Goal: Transaction & Acquisition: Book appointment/travel/reservation

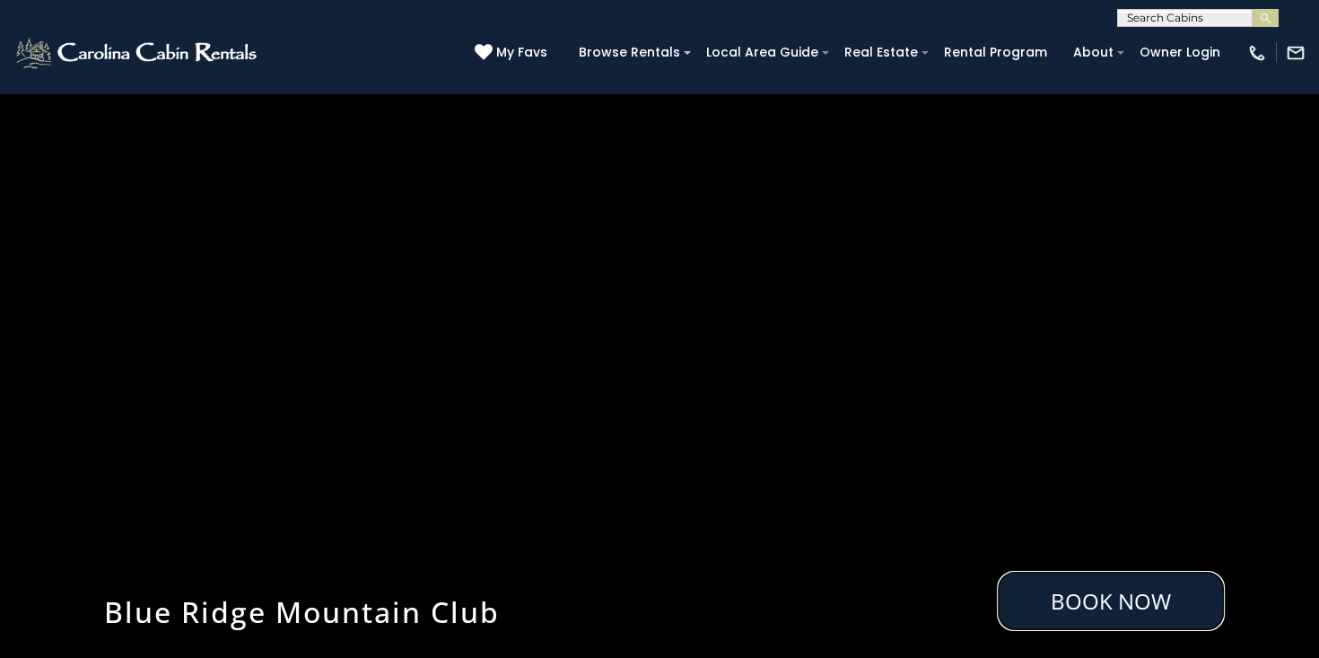
click at [1067, 597] on link "Book Now" at bounding box center [1111, 601] width 228 height 60
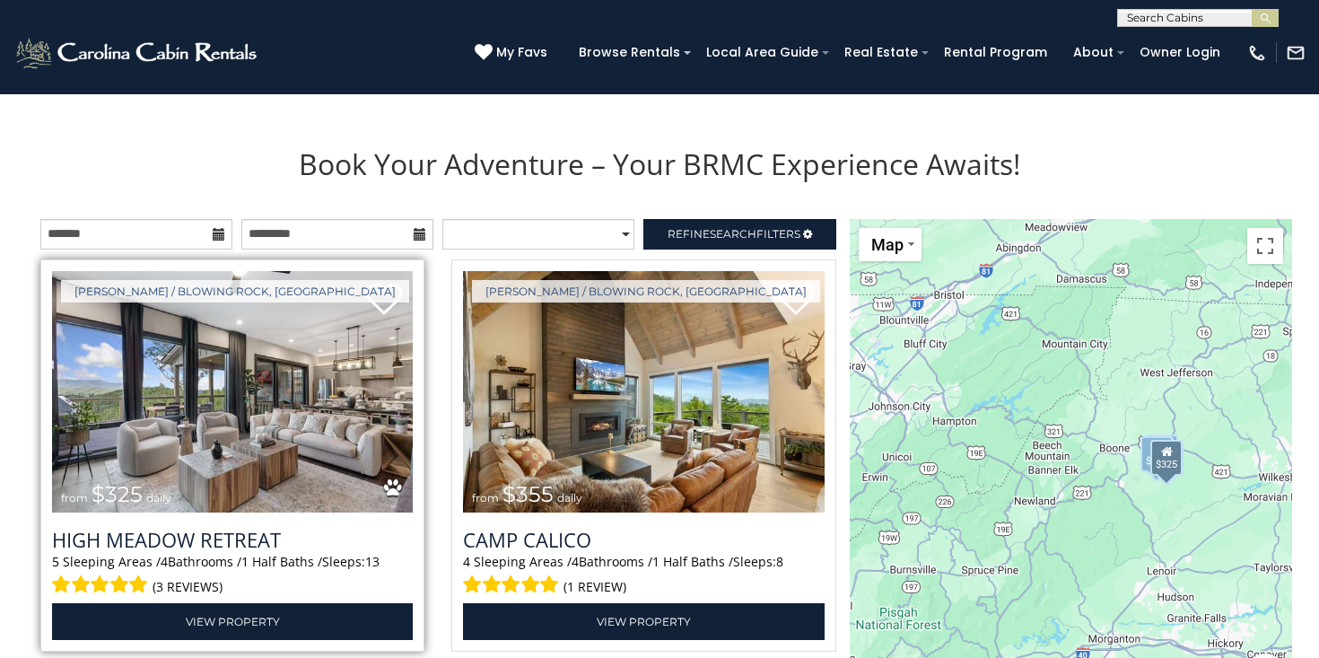
scroll to position [1836, 0]
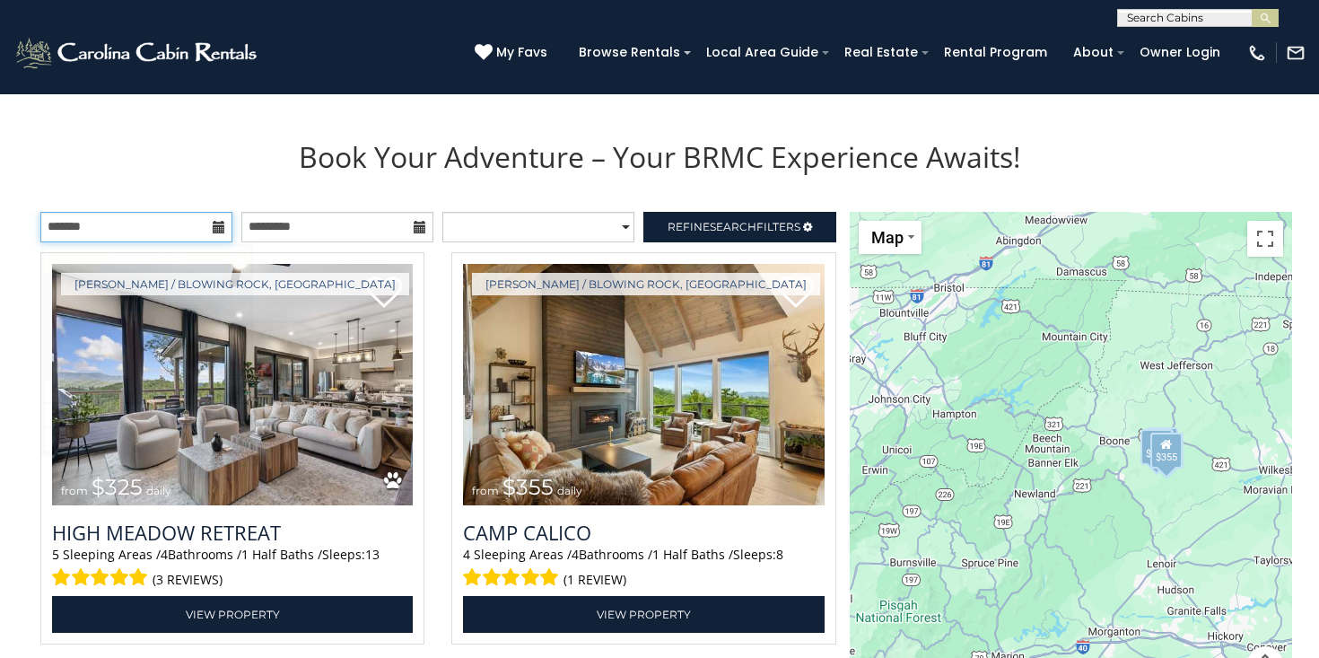
click at [175, 229] on input "text" at bounding box center [136, 227] width 192 height 31
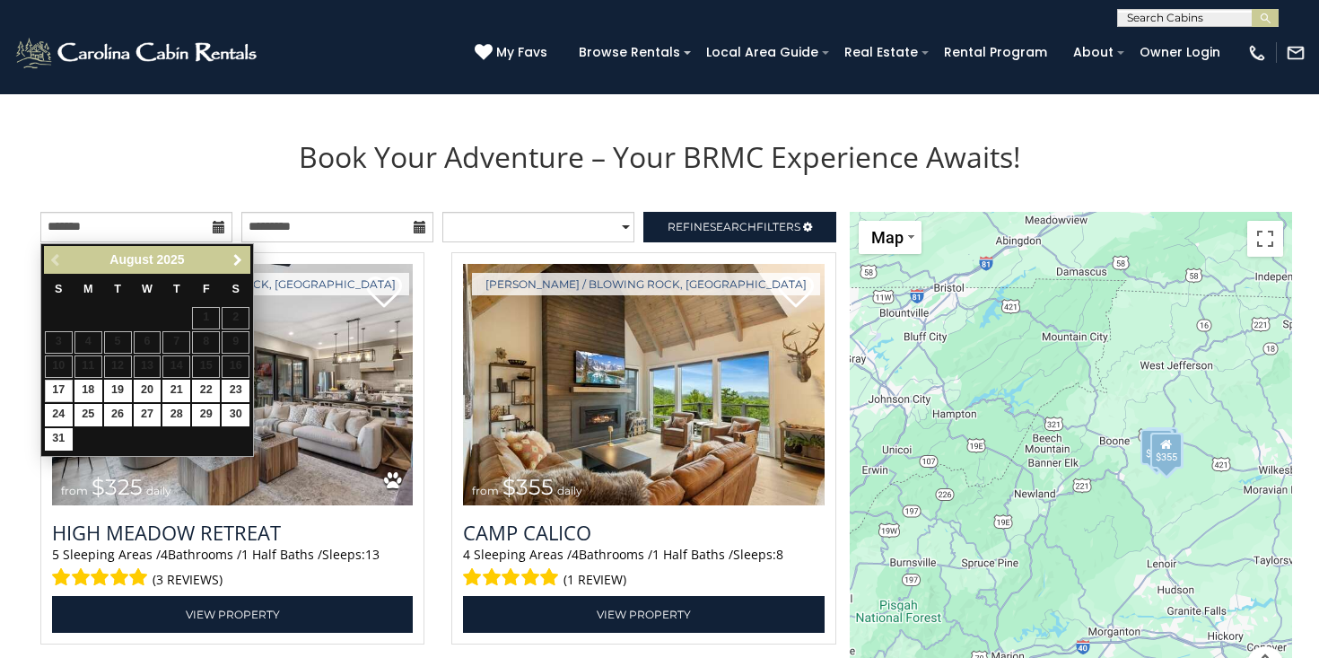
click at [240, 262] on span "Next" at bounding box center [238, 260] width 14 height 14
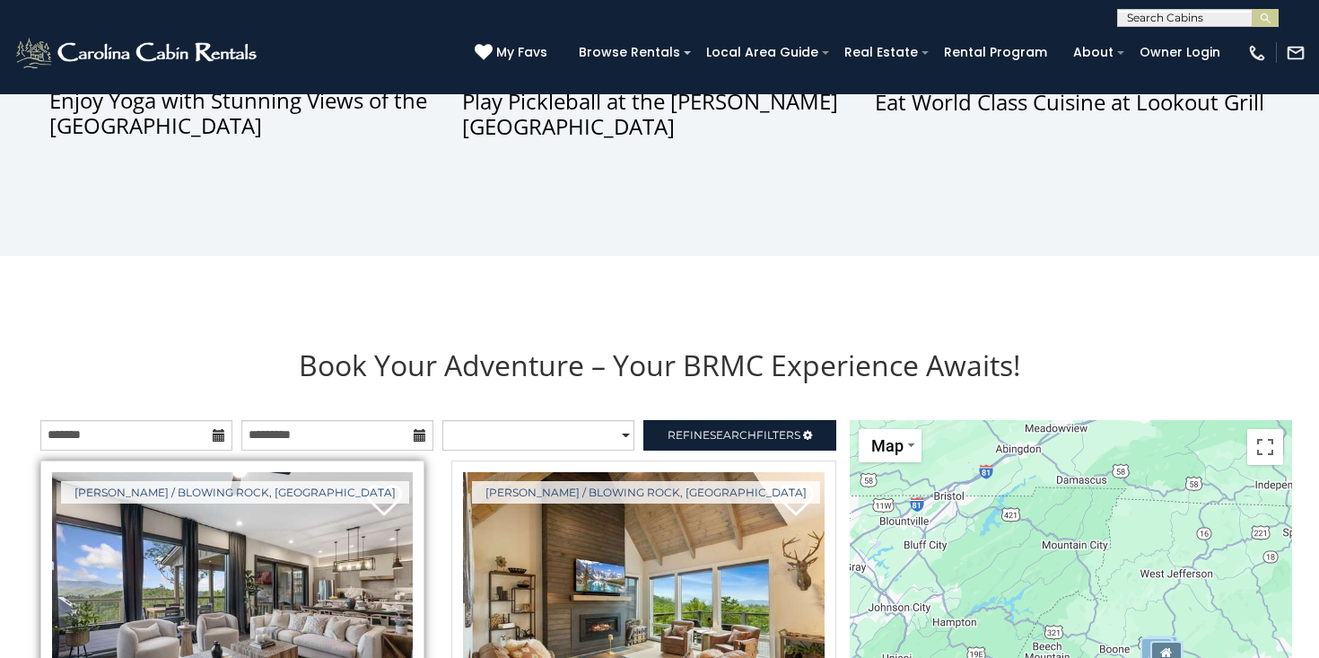
scroll to position [1327, 0]
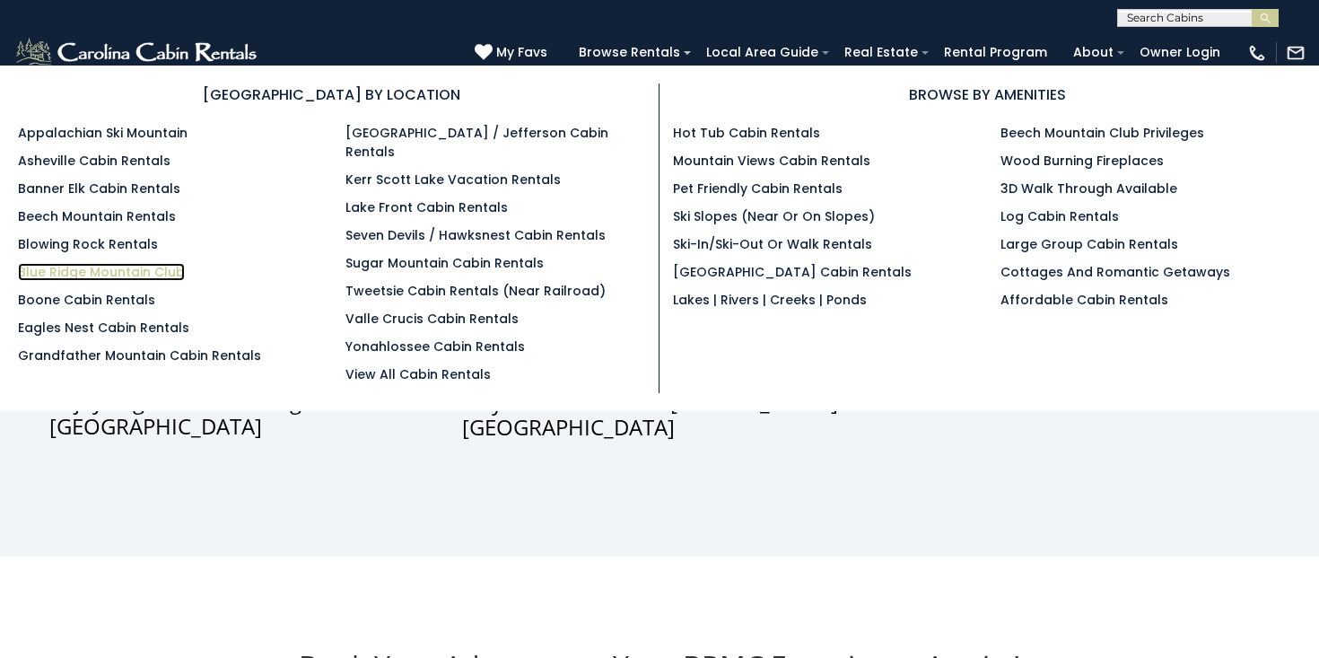
click at [105, 271] on link "Blue Ridge Mountain Club" at bounding box center [101, 272] width 167 height 18
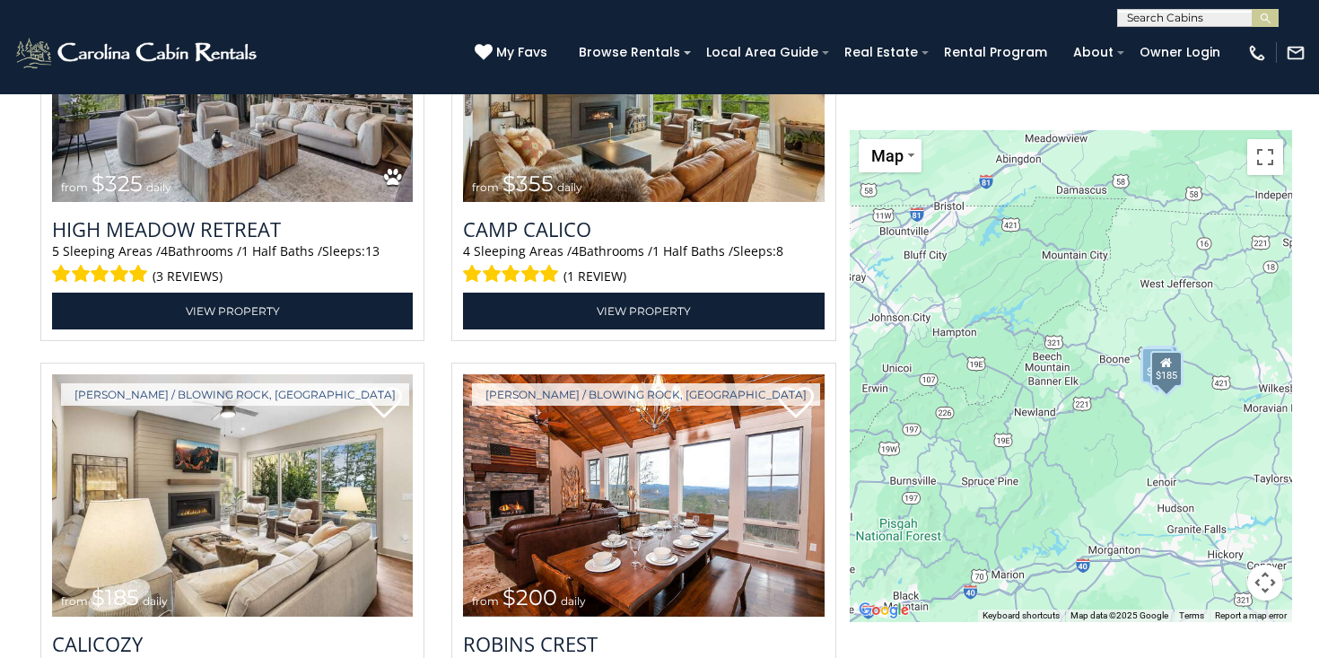
scroll to position [1737, 0]
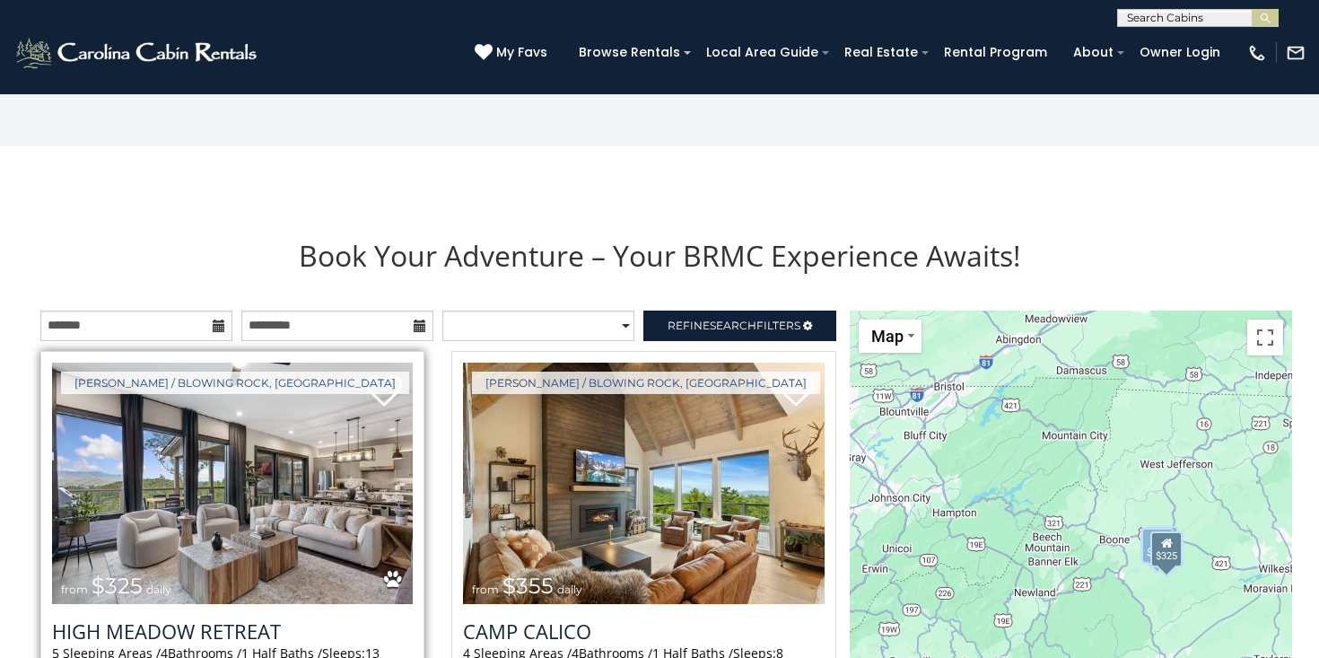
click at [265, 472] on img at bounding box center [232, 484] width 361 height 242
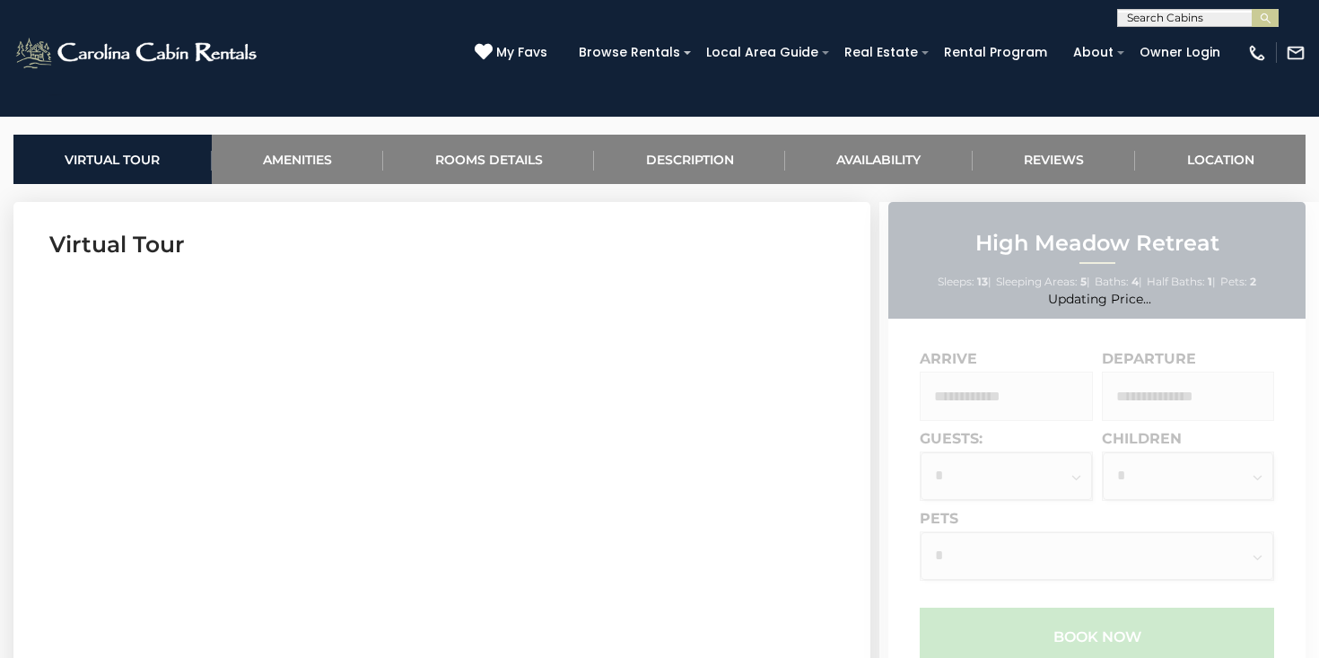
scroll to position [840, 0]
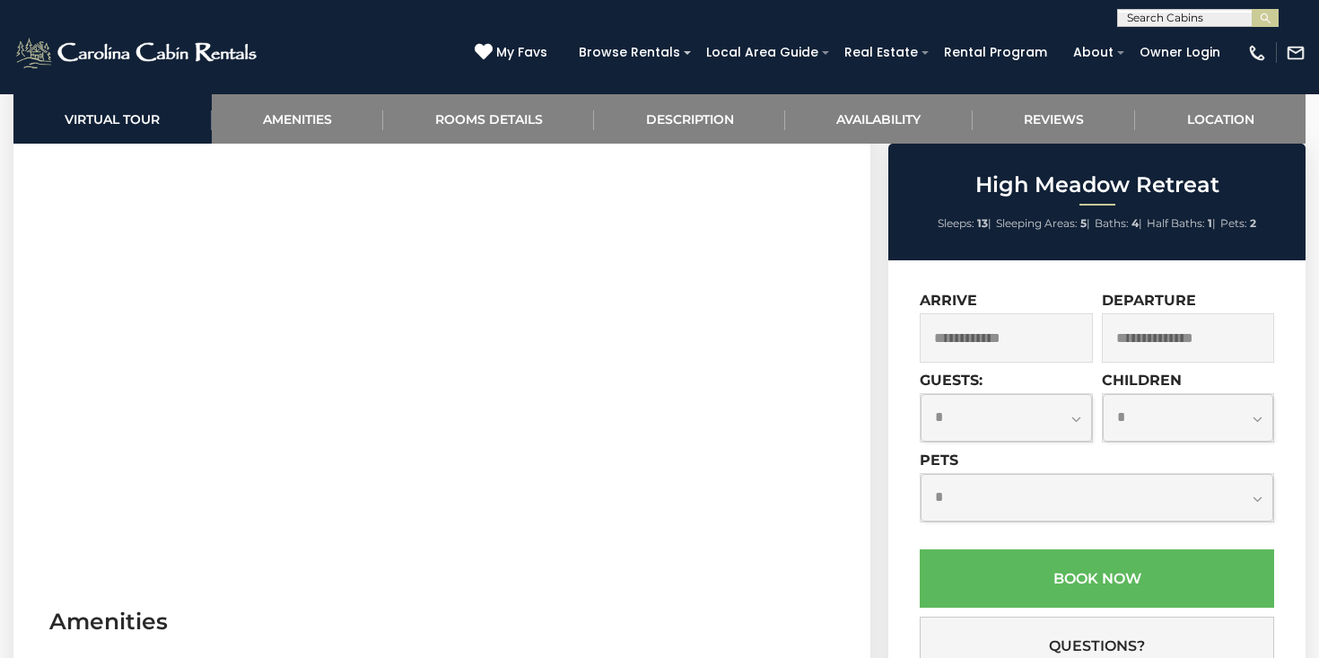
click at [984, 330] on input "text" at bounding box center [1006, 337] width 173 height 49
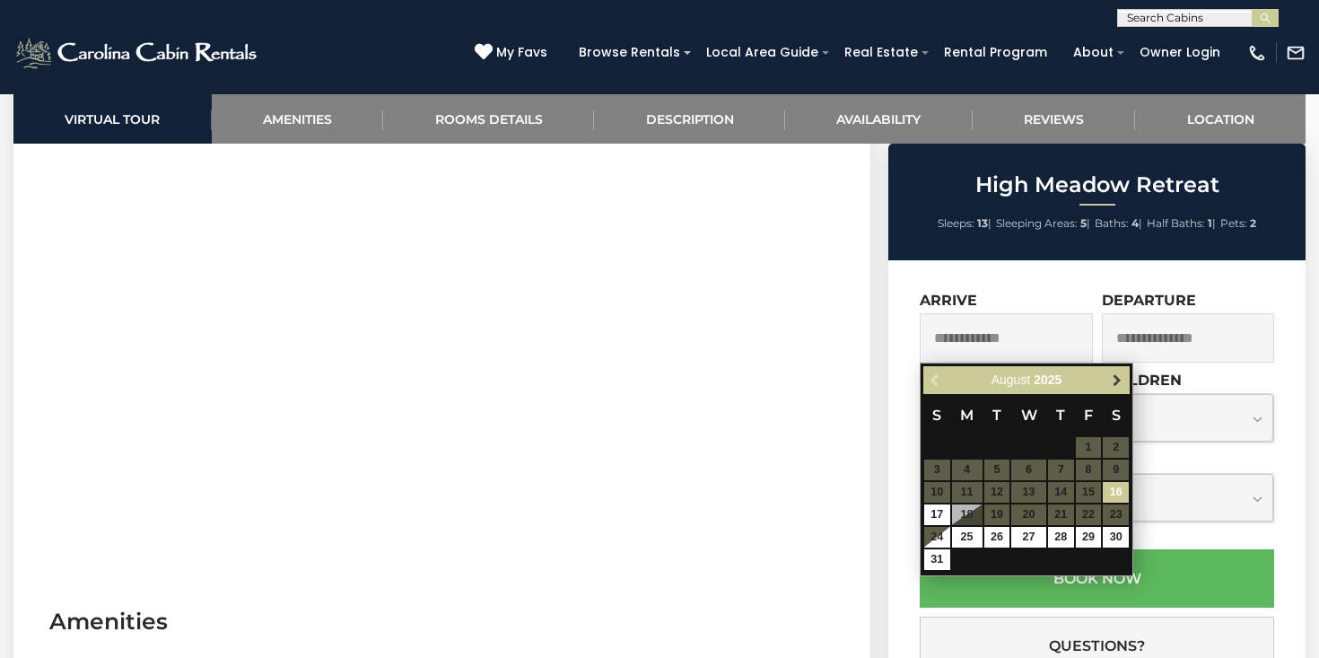
click at [1119, 379] on span "Next" at bounding box center [1117, 380] width 14 height 14
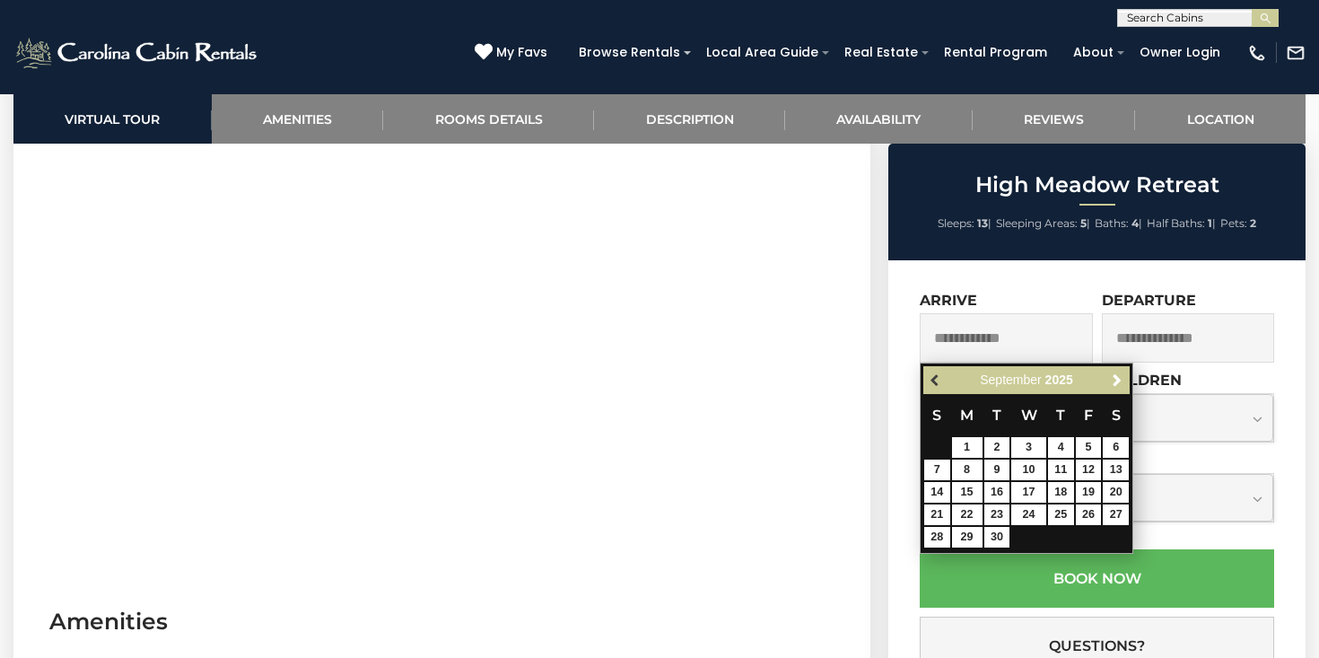
click at [935, 380] on span "Previous" at bounding box center [936, 380] width 14 height 14
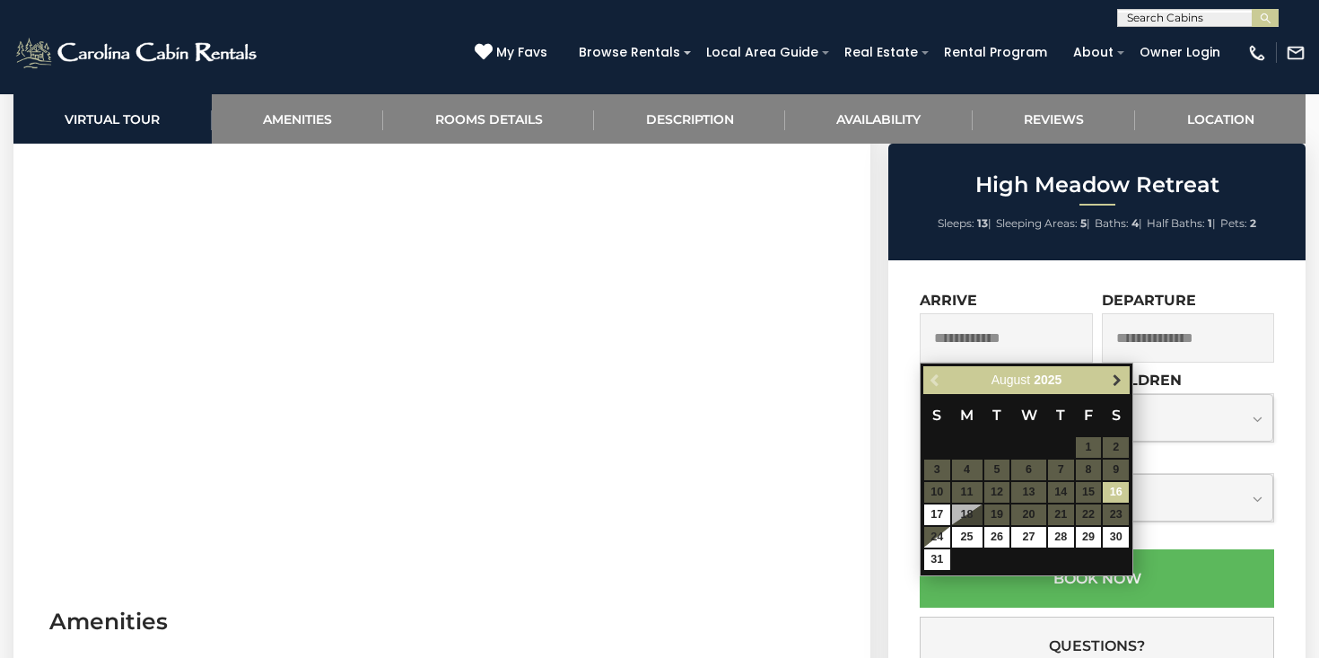
click at [1118, 379] on span "Next" at bounding box center [1117, 380] width 14 height 14
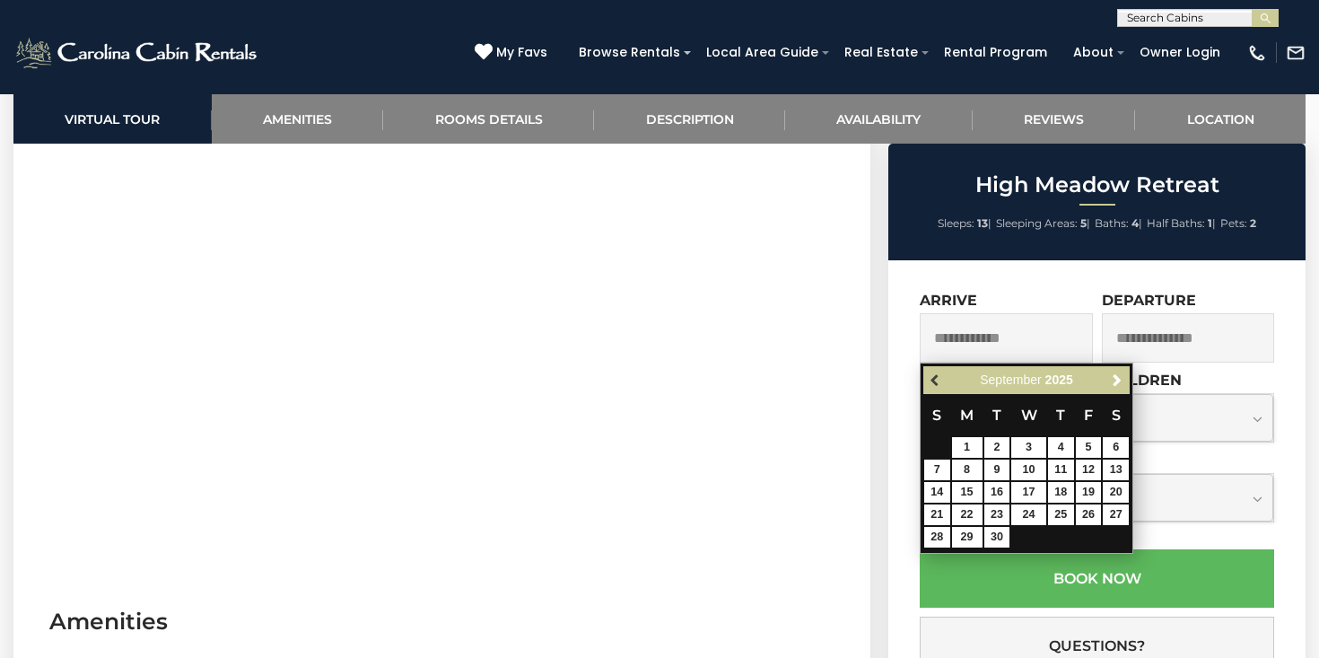
click at [932, 378] on span "Previous" at bounding box center [936, 380] width 14 height 14
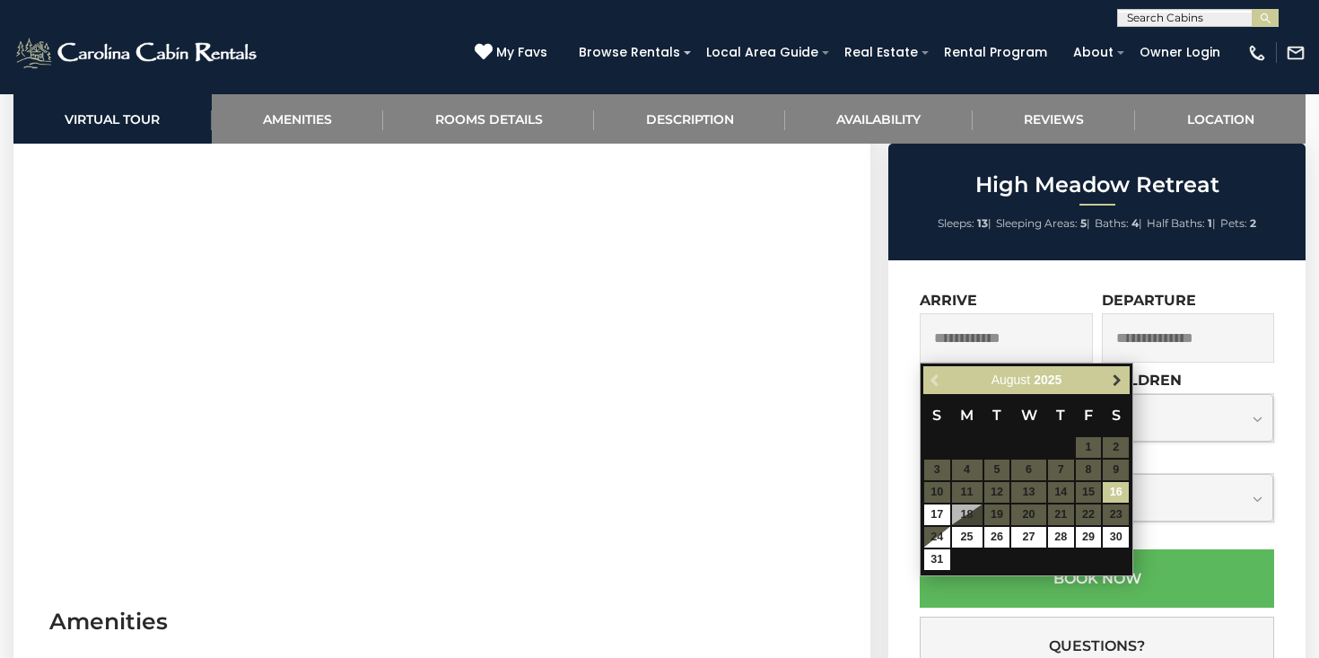
click at [1113, 378] on span "Next" at bounding box center [1117, 380] width 14 height 14
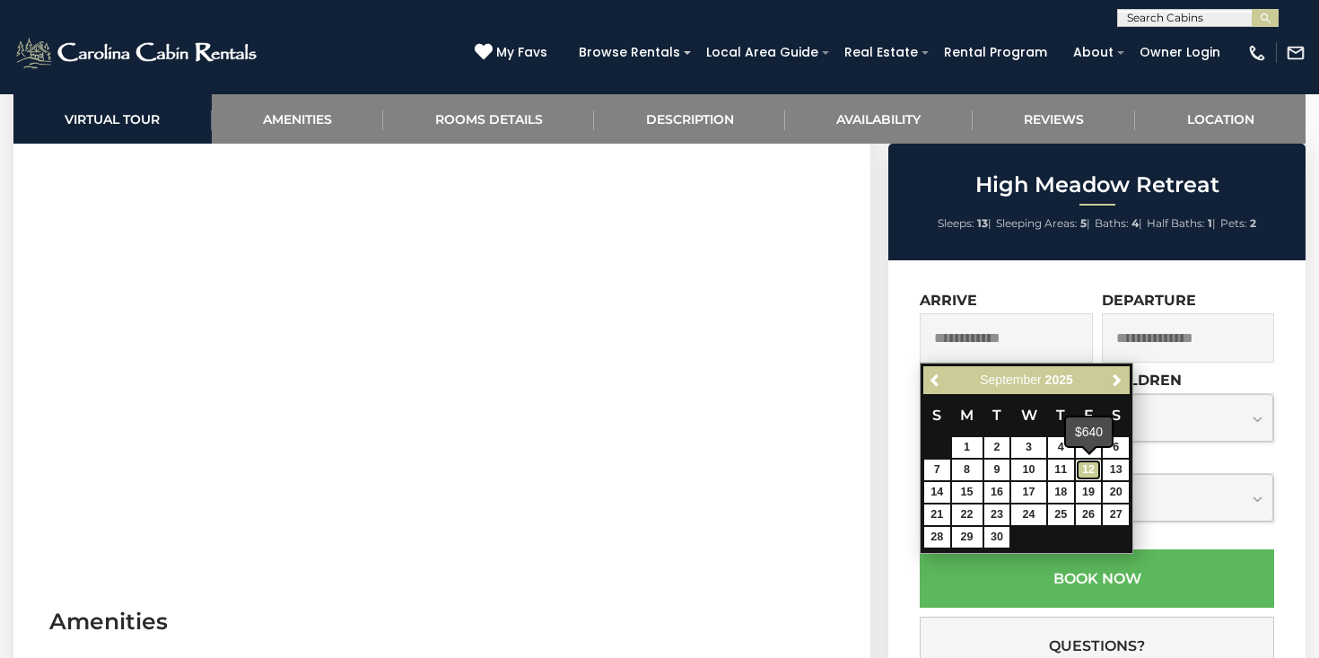
click at [1084, 473] on link "12" at bounding box center [1089, 469] width 26 height 21
type input "**********"
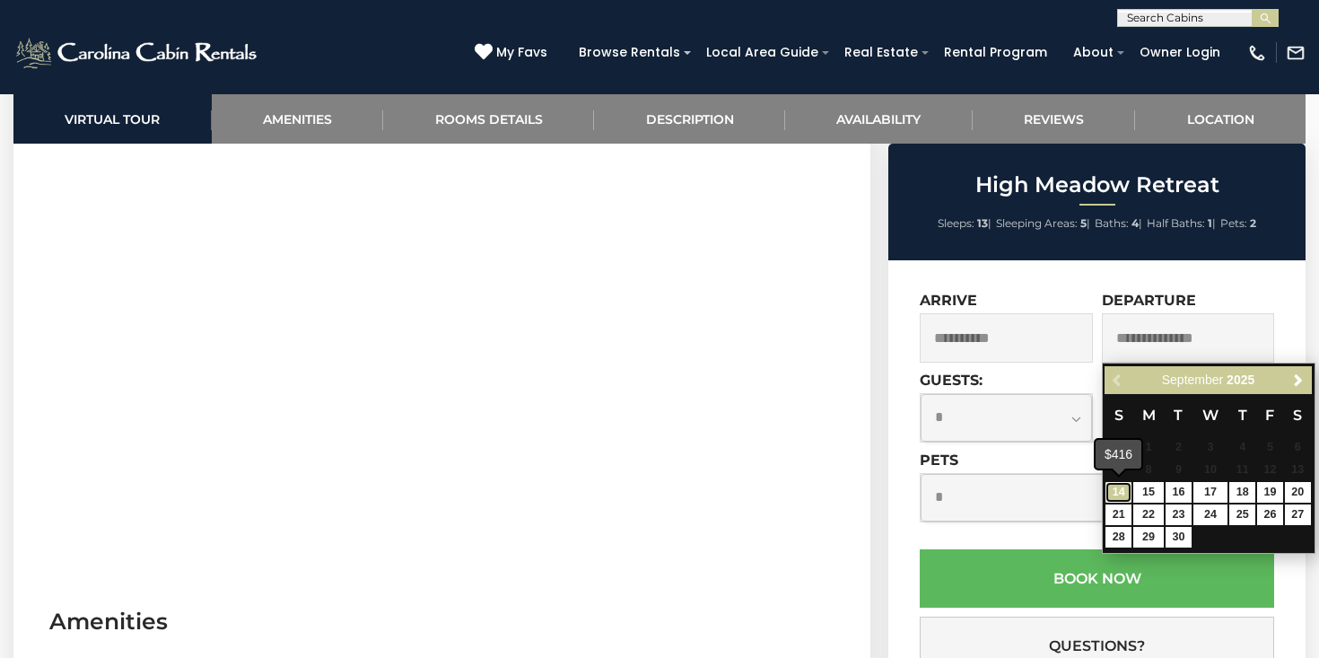
click at [1126, 492] on link "14" at bounding box center [1119, 492] width 26 height 21
type input "**********"
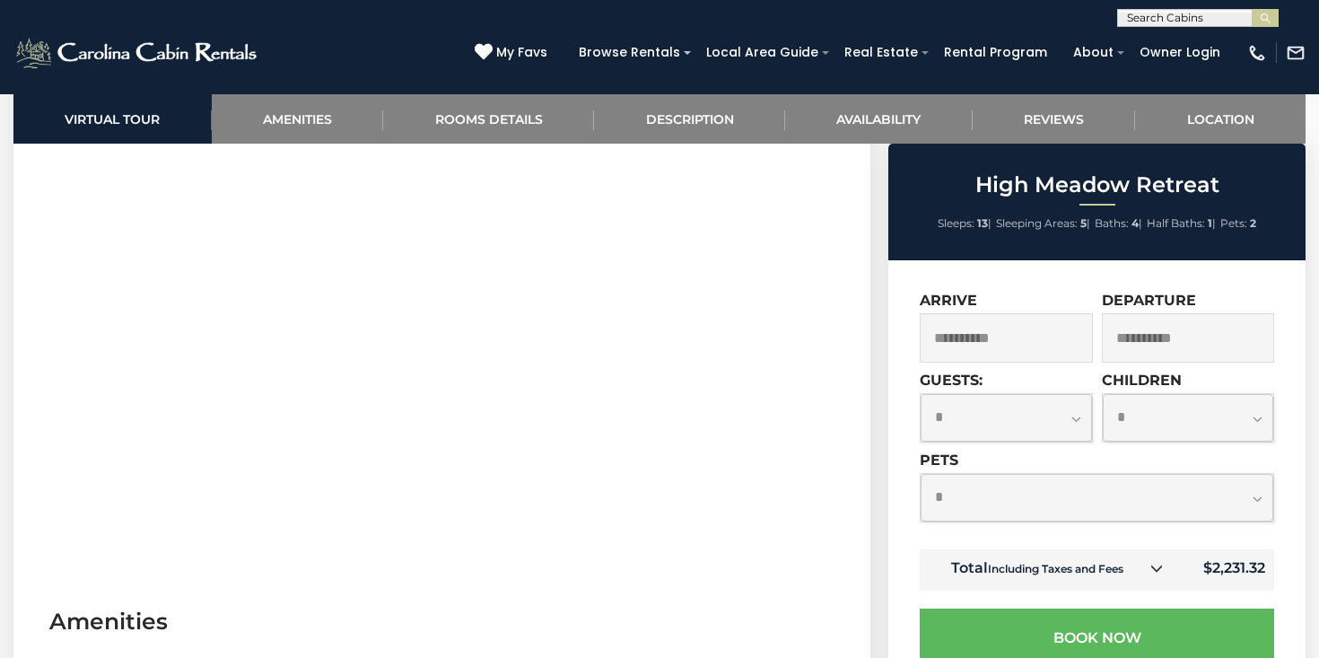
click at [1059, 410] on select "**********" at bounding box center [1006, 418] width 171 height 48
select select "*"
click at [1115, 430] on select "**********" at bounding box center [1188, 418] width 171 height 48
select select "*"
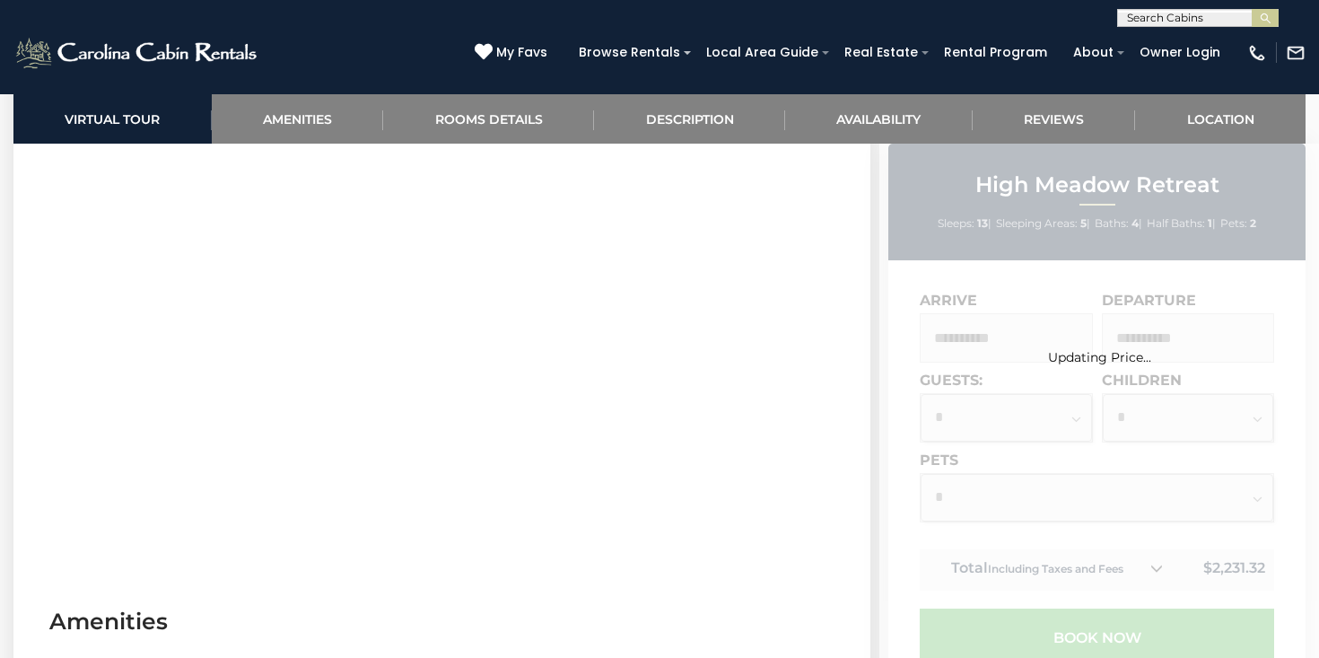
click at [999, 501] on div "Updating Price..." at bounding box center [1099, 647] width 440 height 1007
click at [992, 497] on div "Updating Price..." at bounding box center [1099, 647] width 440 height 1007
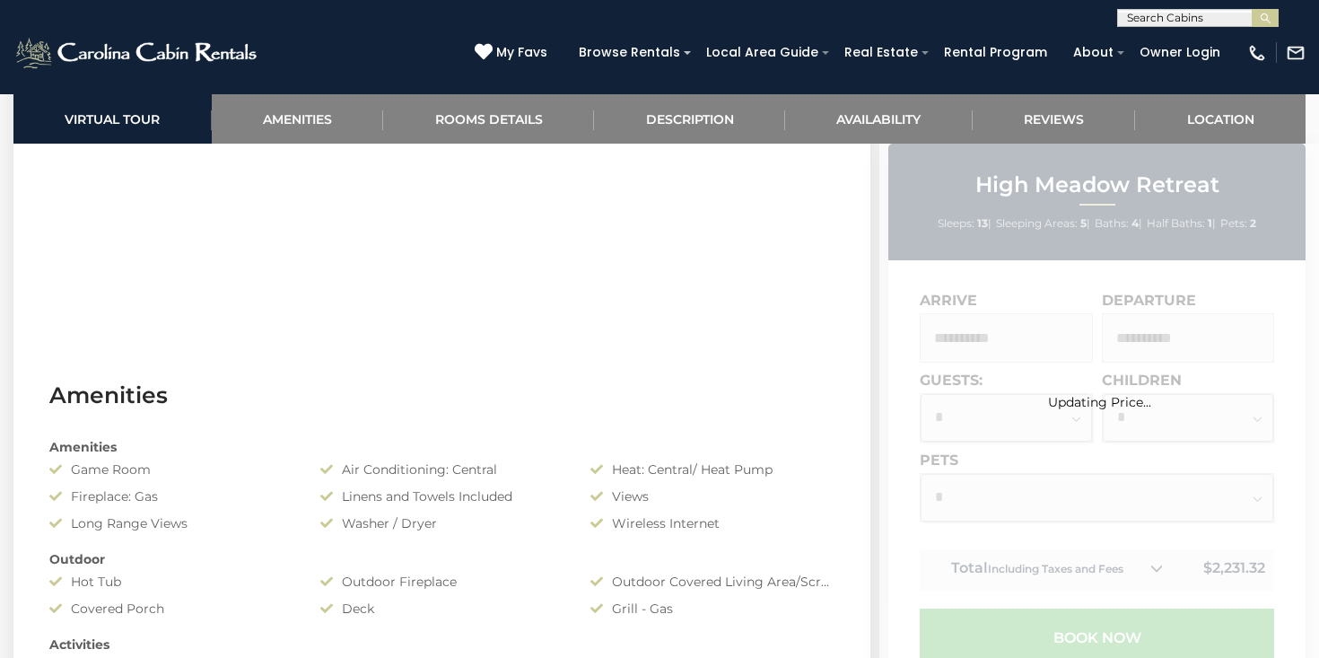
scroll to position [1220, 0]
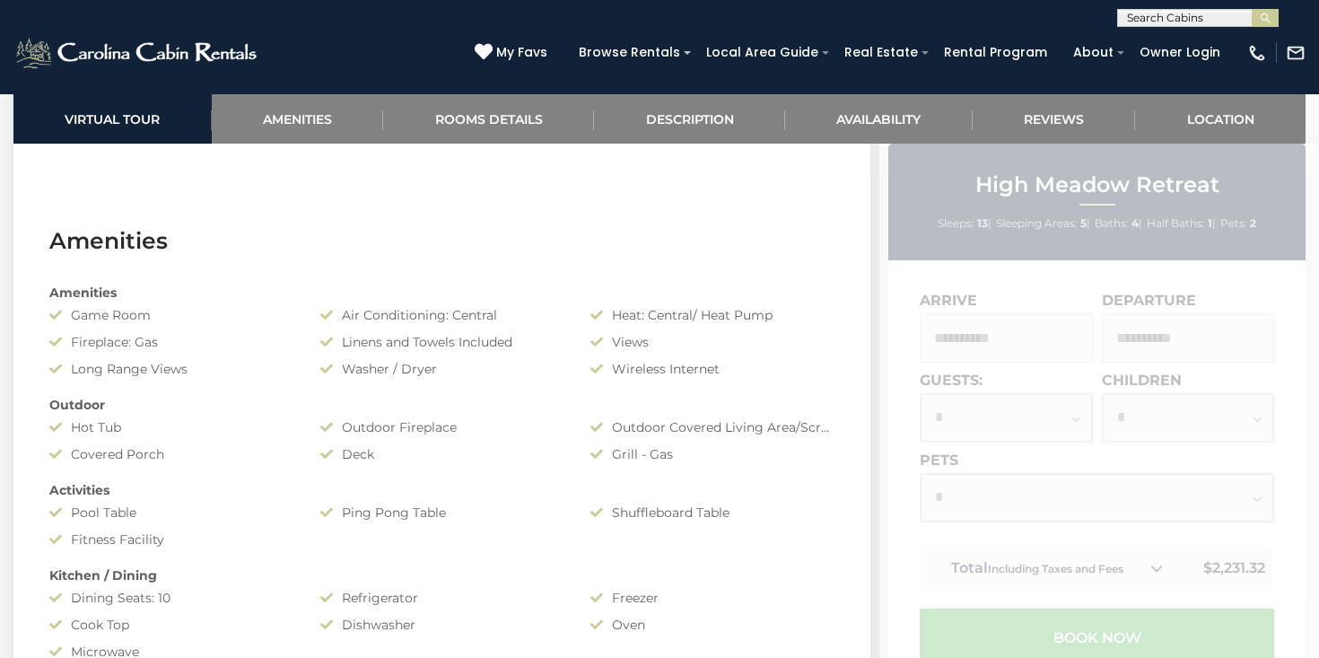
click at [938, 493] on div "Updating Price..." at bounding box center [1099, 647] width 440 height 1007
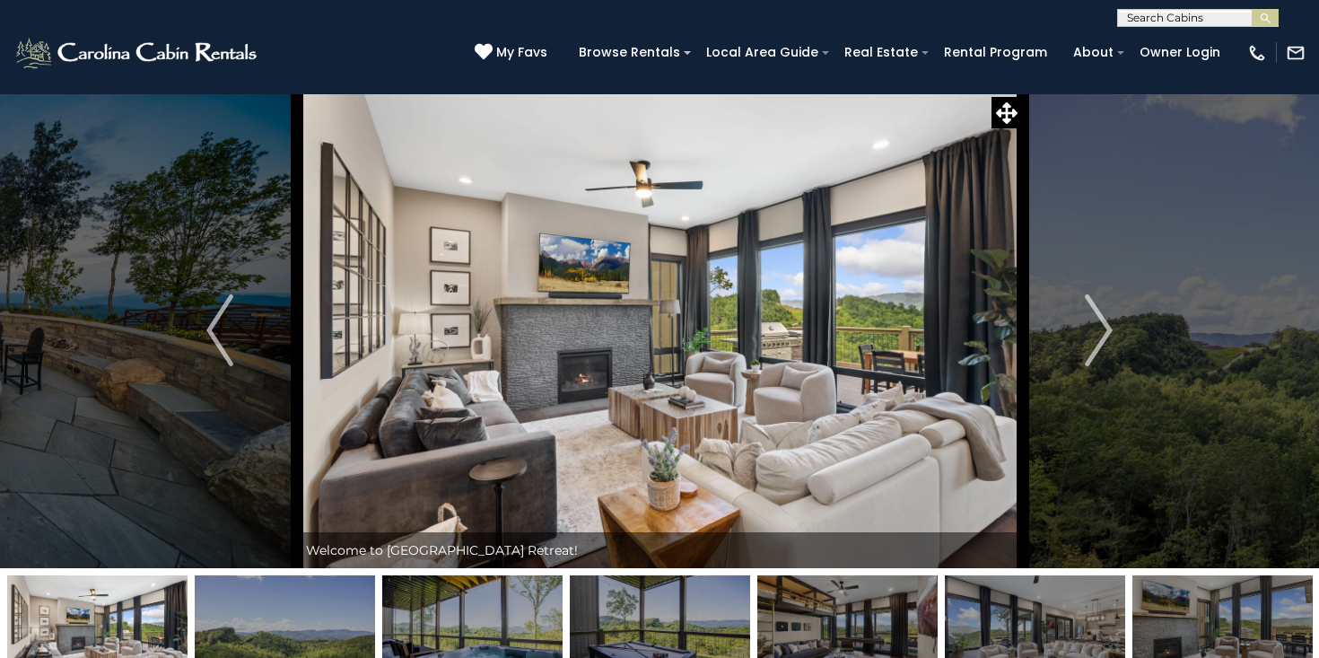
scroll to position [0, 0]
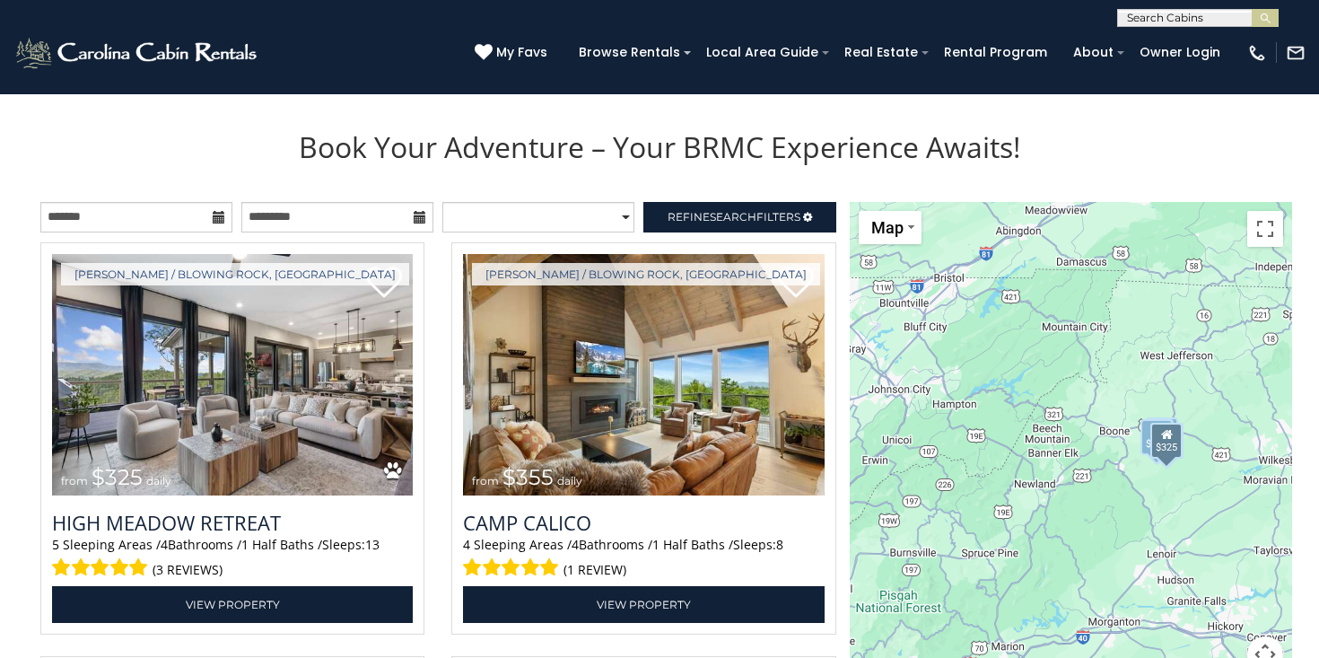
scroll to position [1772, 0]
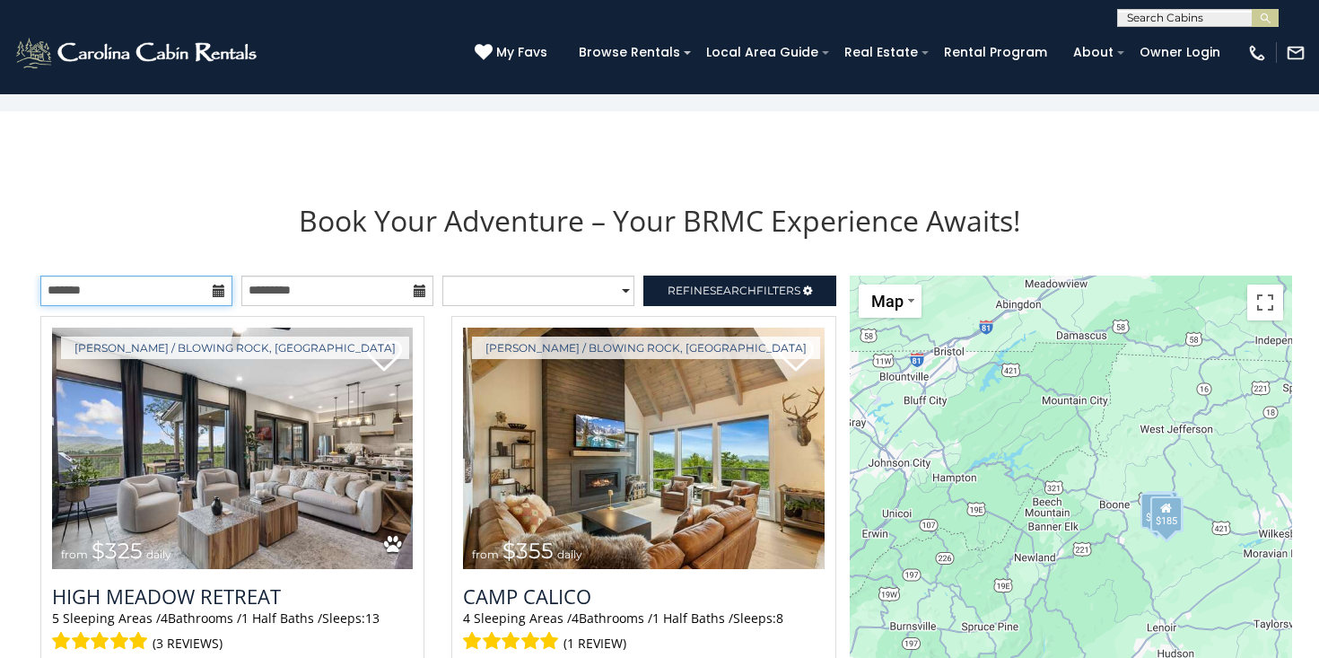
click at [153, 285] on input "text" at bounding box center [136, 290] width 192 height 31
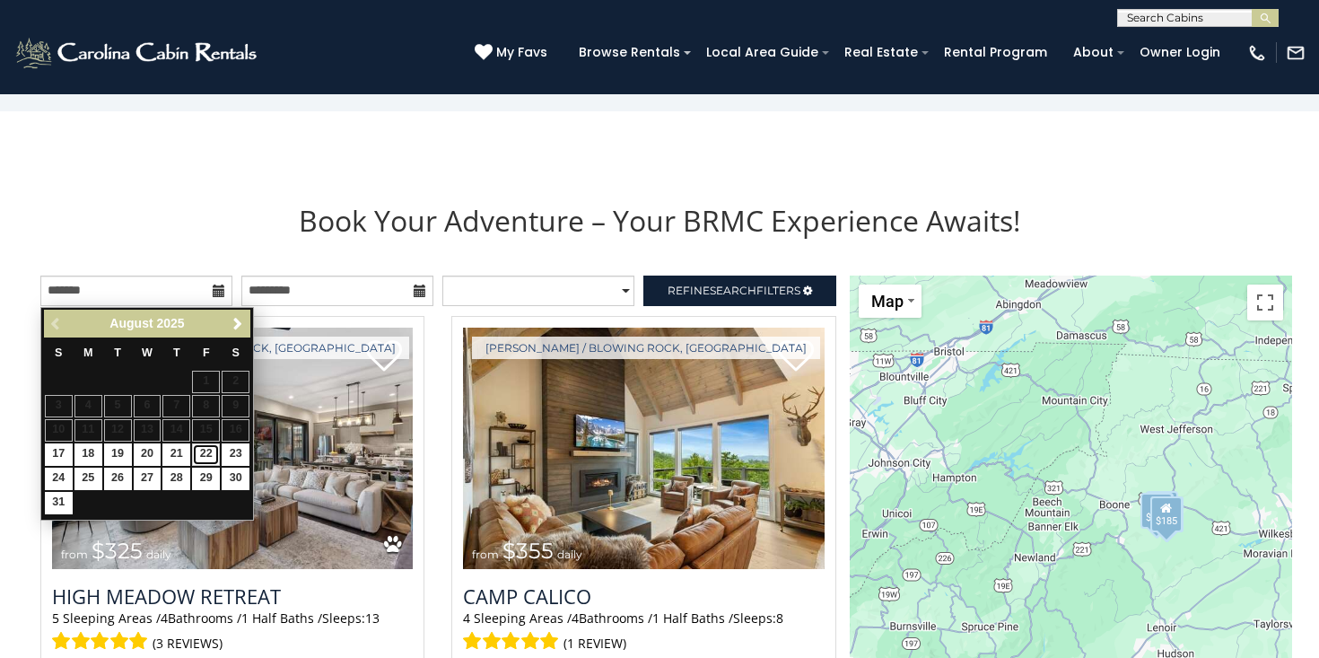
click at [208, 459] on link "22" at bounding box center [206, 454] width 28 height 22
type input "**********"
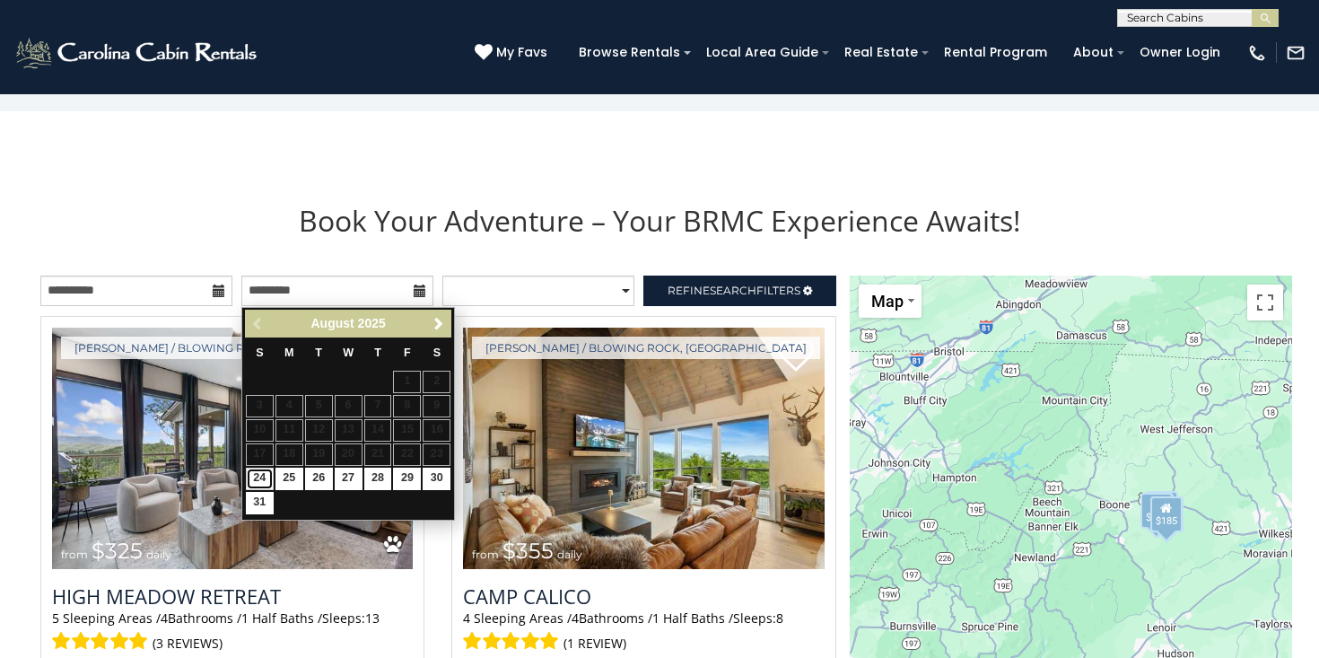
click at [261, 473] on link "24" at bounding box center [260, 479] width 28 height 22
type input "**********"
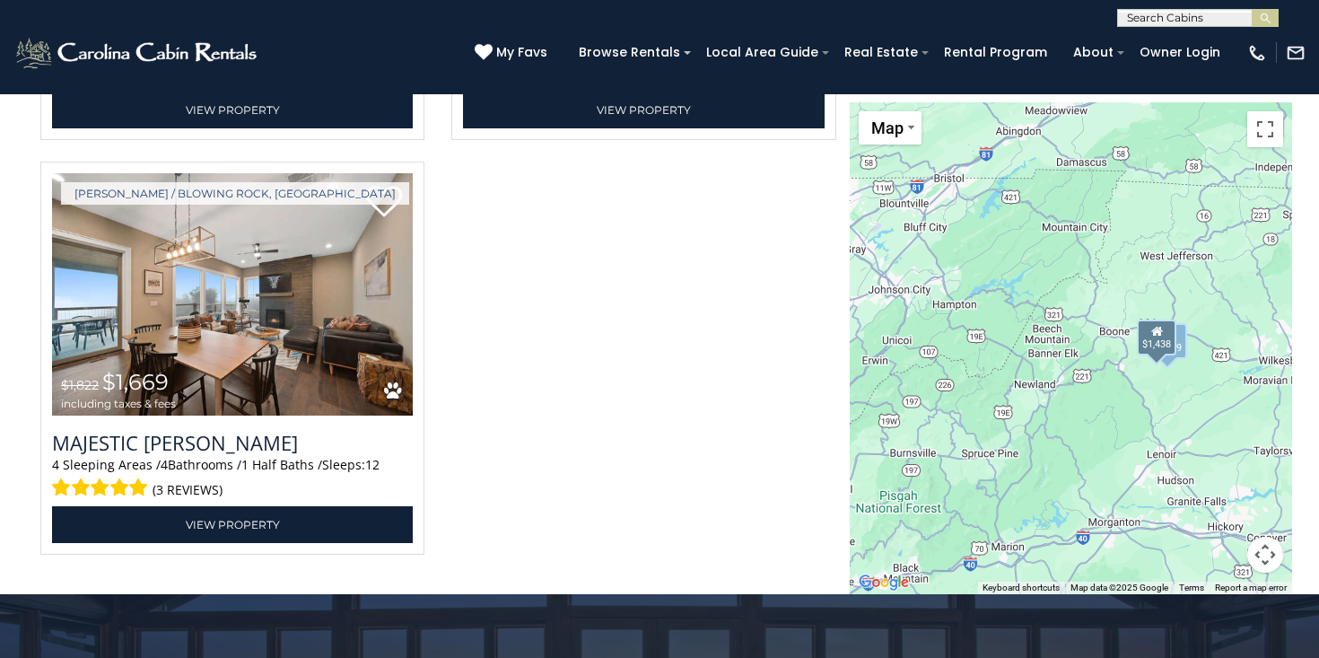
scroll to position [2539, 0]
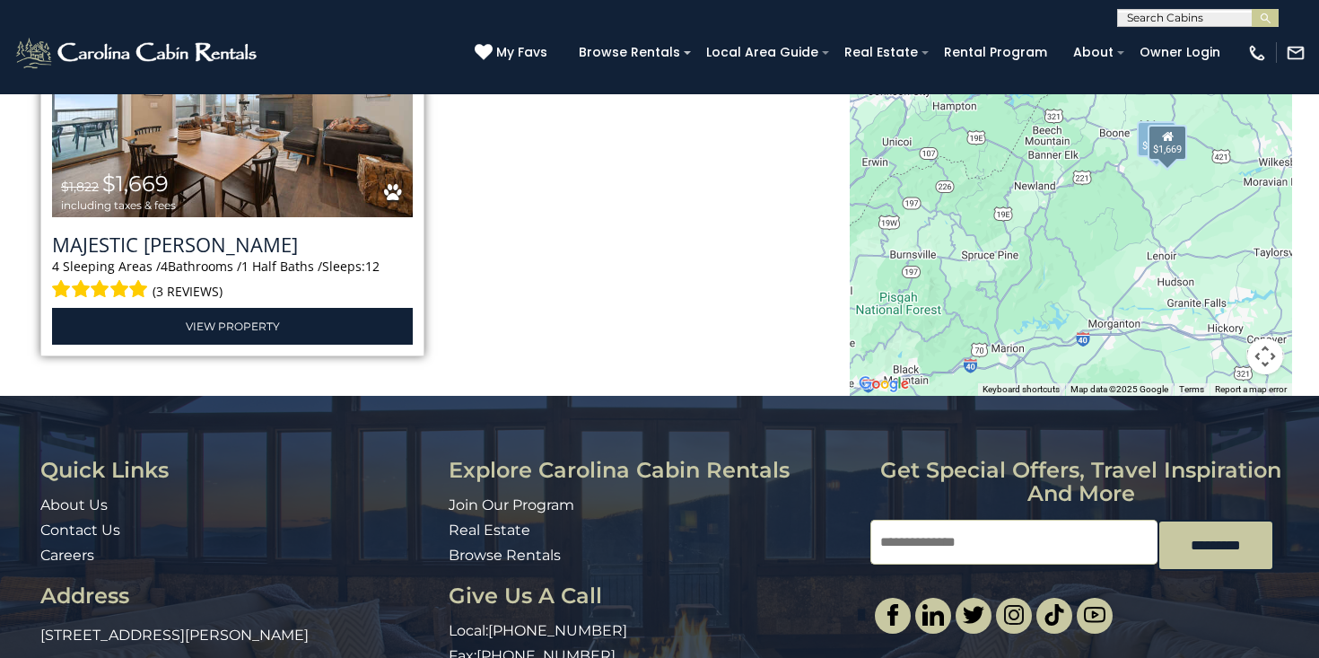
click at [275, 140] on img at bounding box center [232, 96] width 361 height 242
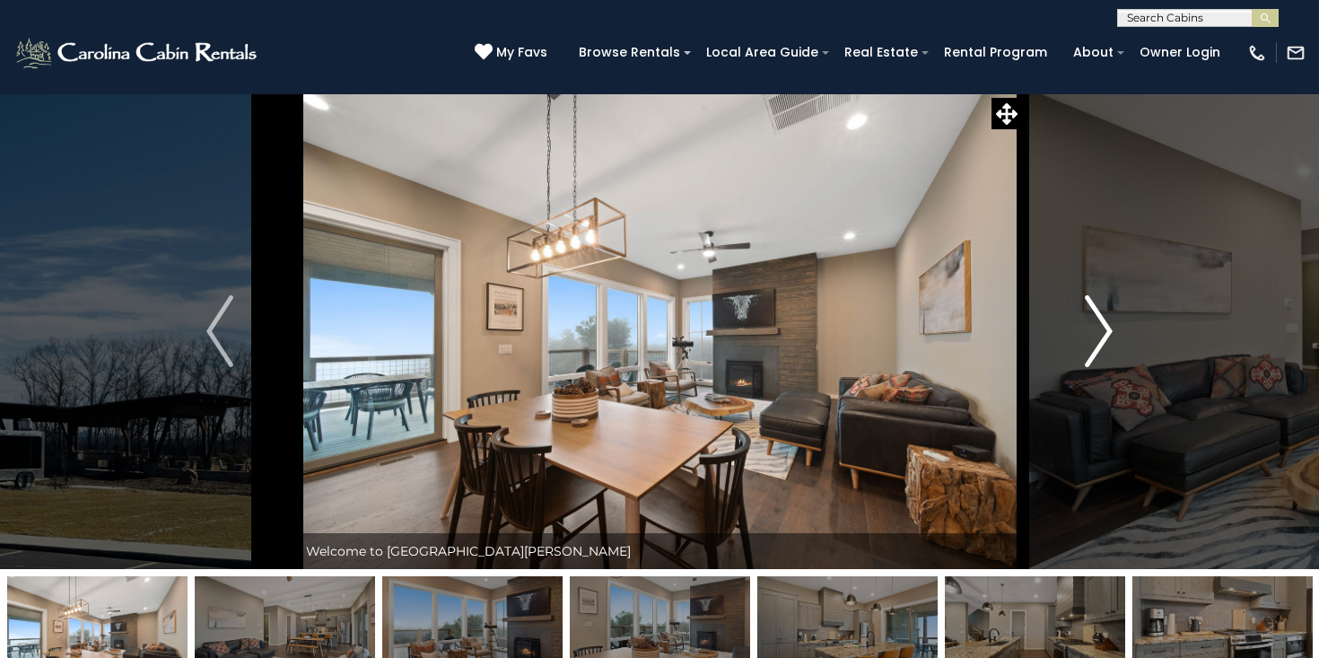
click at [1097, 336] on img "Next" at bounding box center [1099, 331] width 27 height 72
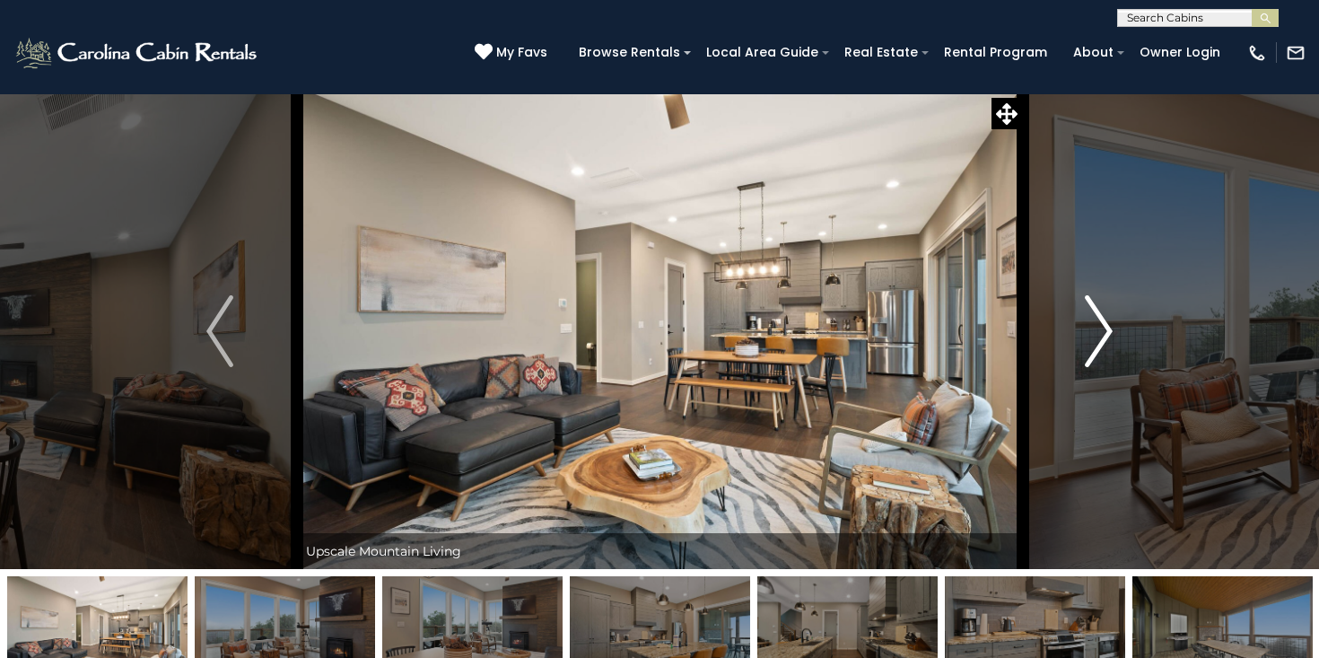
click at [1097, 336] on img "Next" at bounding box center [1099, 331] width 27 height 72
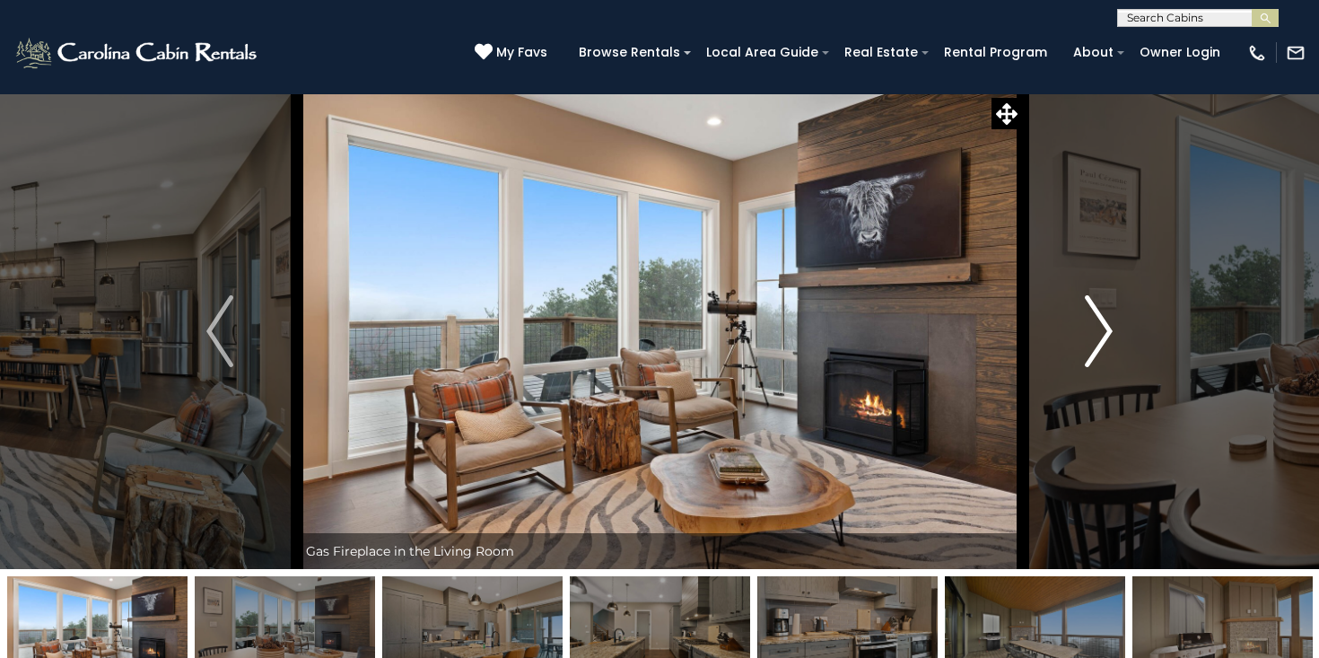
click at [1098, 337] on img "Next" at bounding box center [1099, 331] width 27 height 72
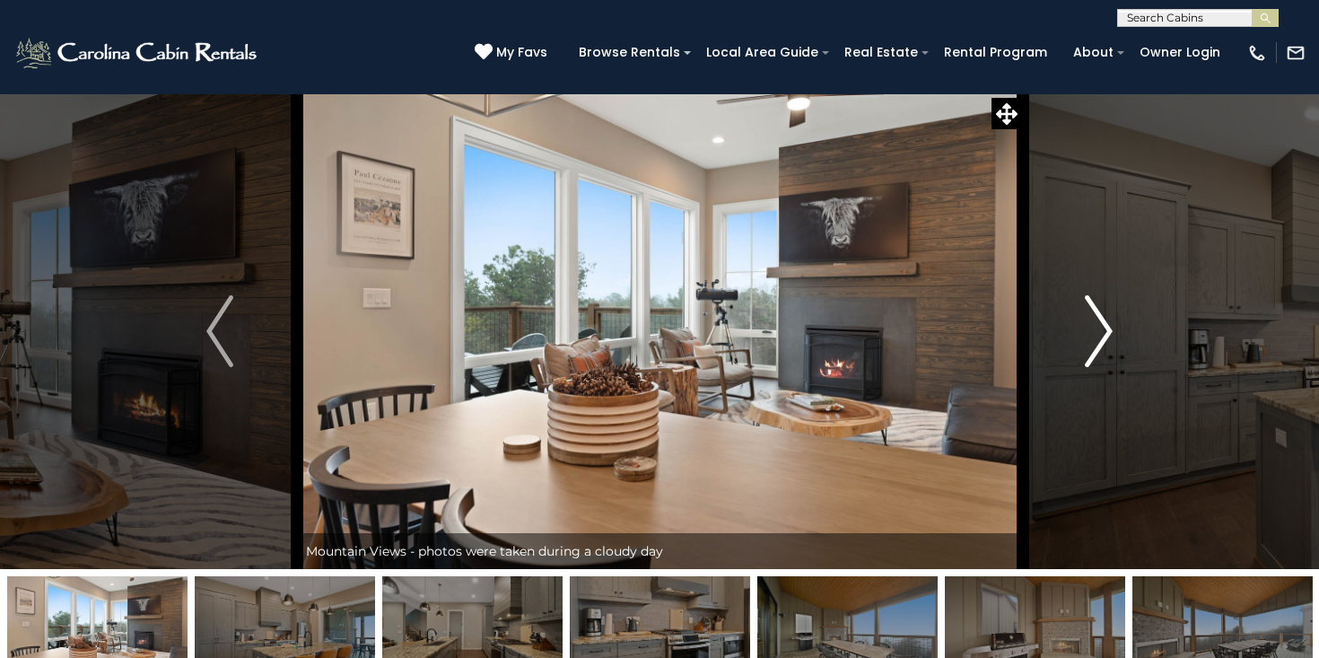
click at [1098, 337] on img "Next" at bounding box center [1099, 331] width 27 height 72
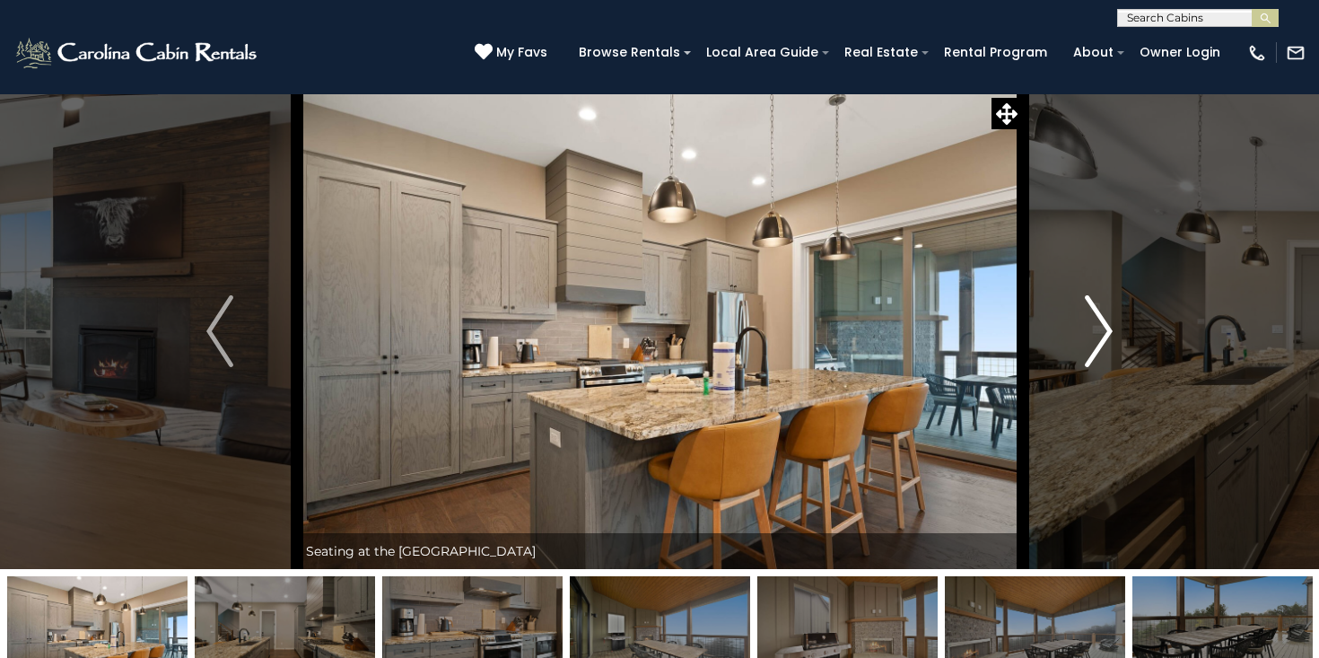
click at [1098, 337] on img "Next" at bounding box center [1099, 331] width 27 height 72
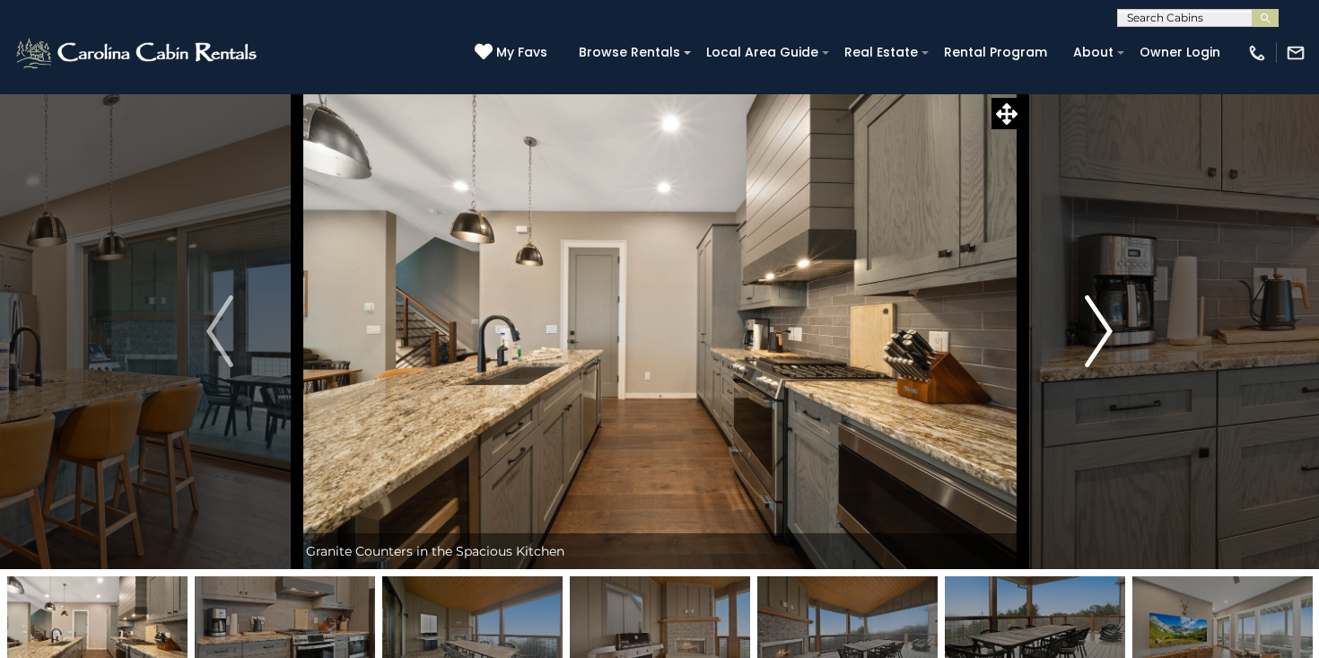
click at [1098, 337] on img "Next" at bounding box center [1099, 331] width 27 height 72
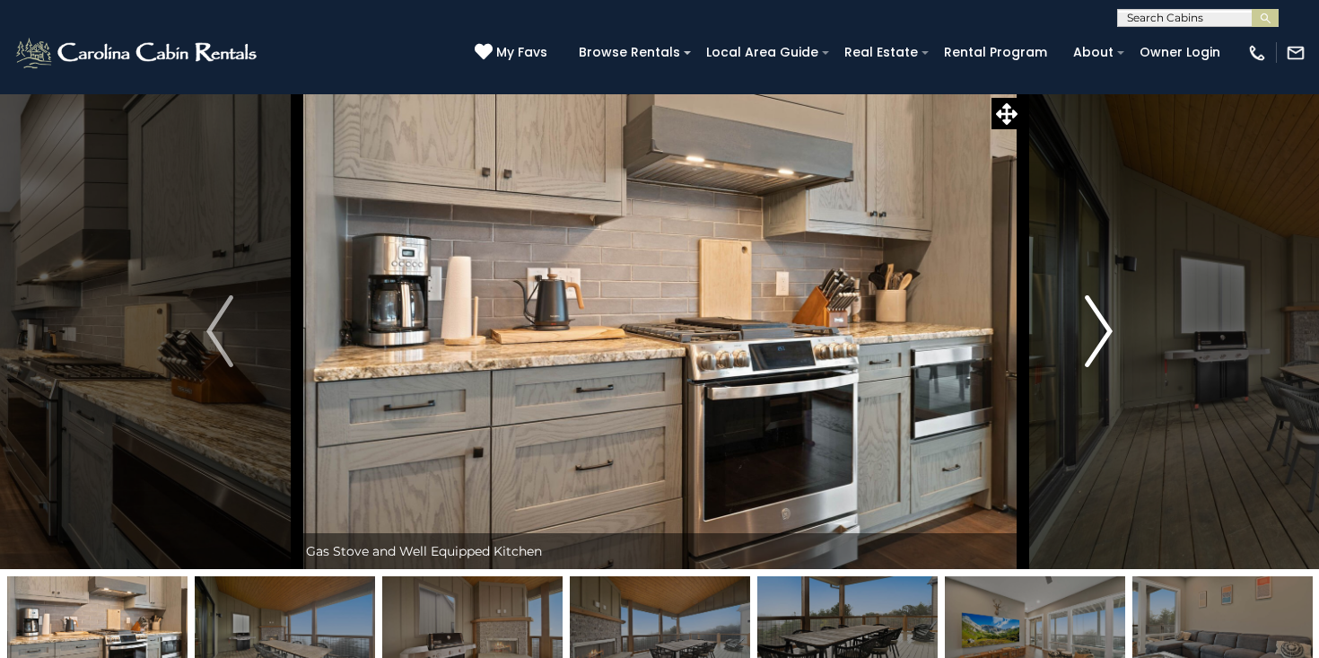
click at [1098, 337] on img "Next" at bounding box center [1099, 331] width 27 height 72
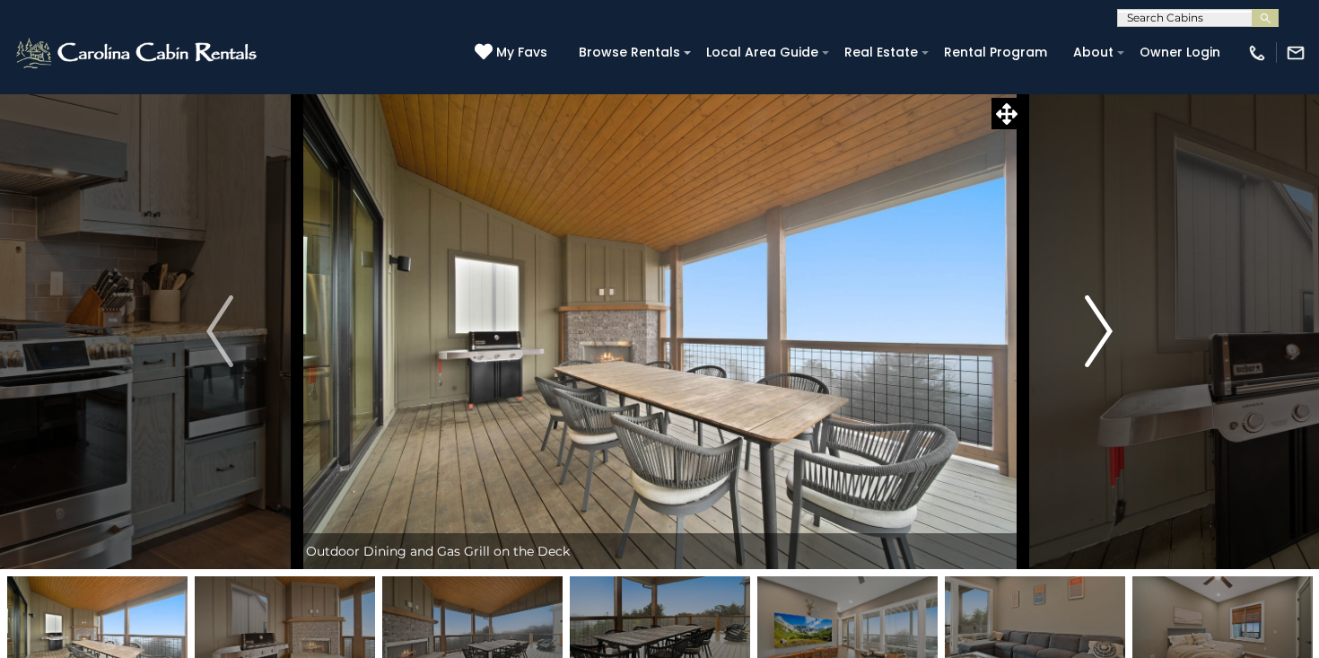
click at [1098, 337] on img "Next" at bounding box center [1099, 331] width 27 height 72
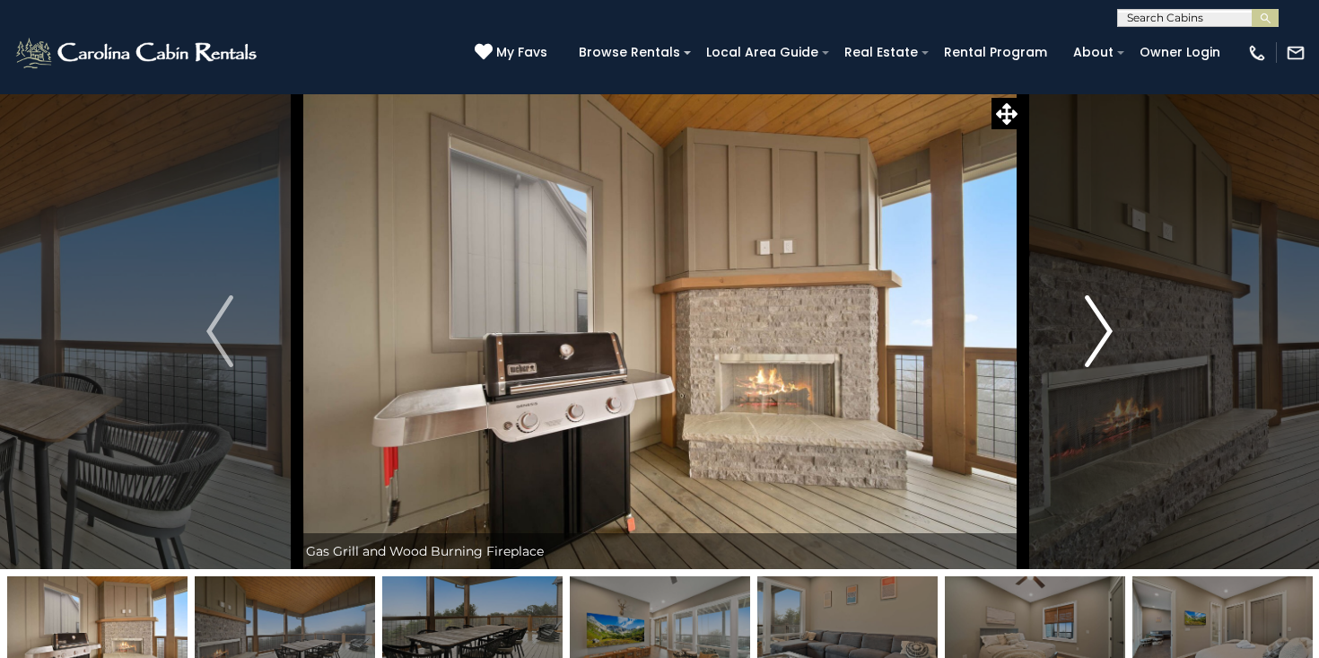
click at [1098, 336] on img "Next" at bounding box center [1099, 331] width 27 height 72
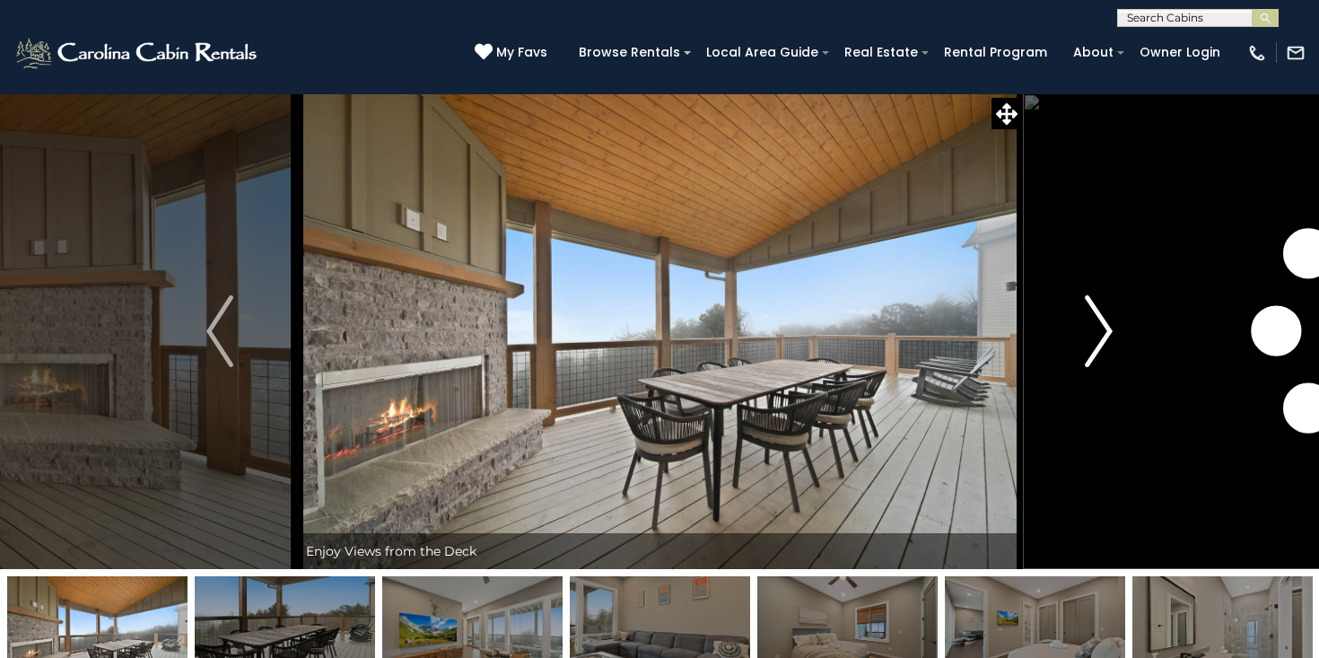
click at [1098, 337] on img "Next" at bounding box center [1099, 331] width 27 height 72
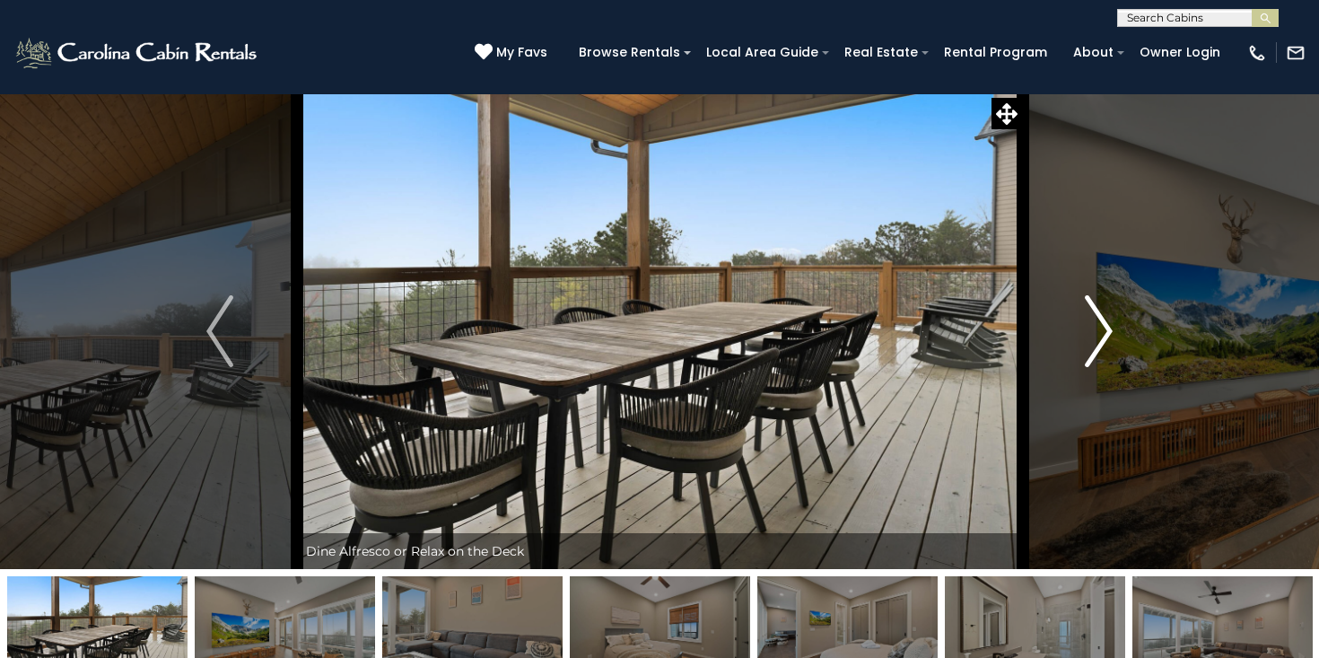
click at [1100, 324] on img "Next" at bounding box center [1099, 331] width 27 height 72
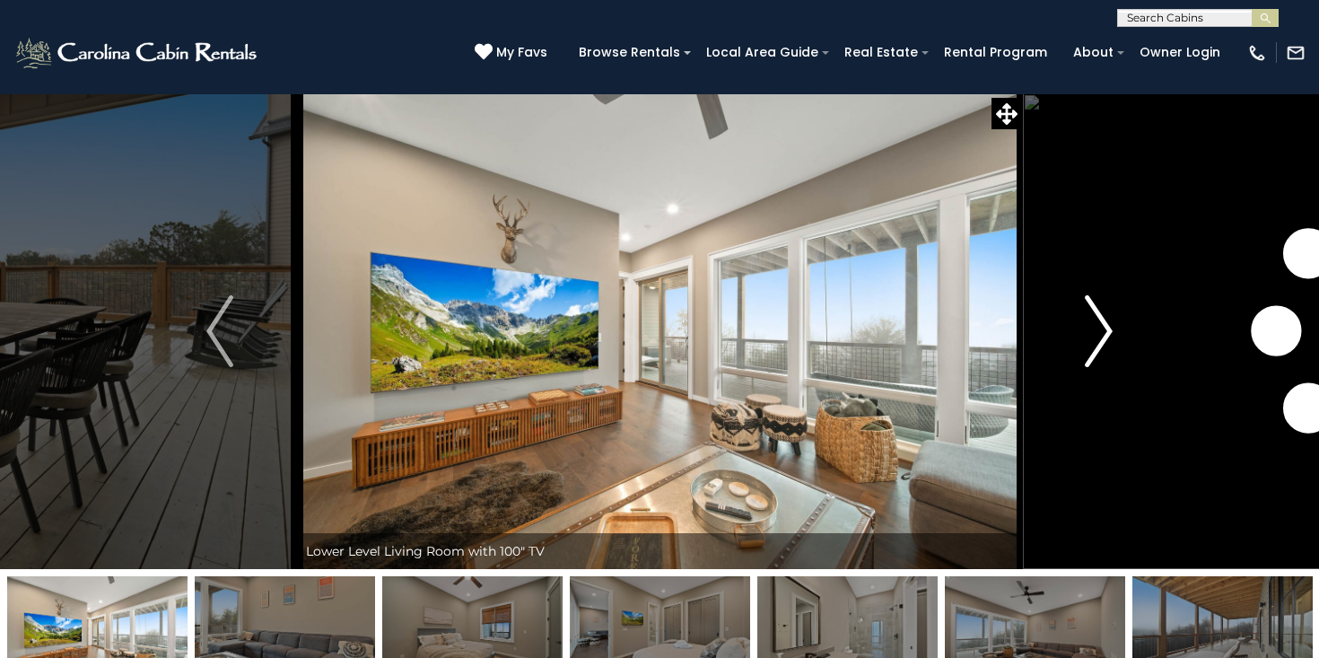
click at [1100, 324] on img "Next" at bounding box center [1099, 331] width 27 height 72
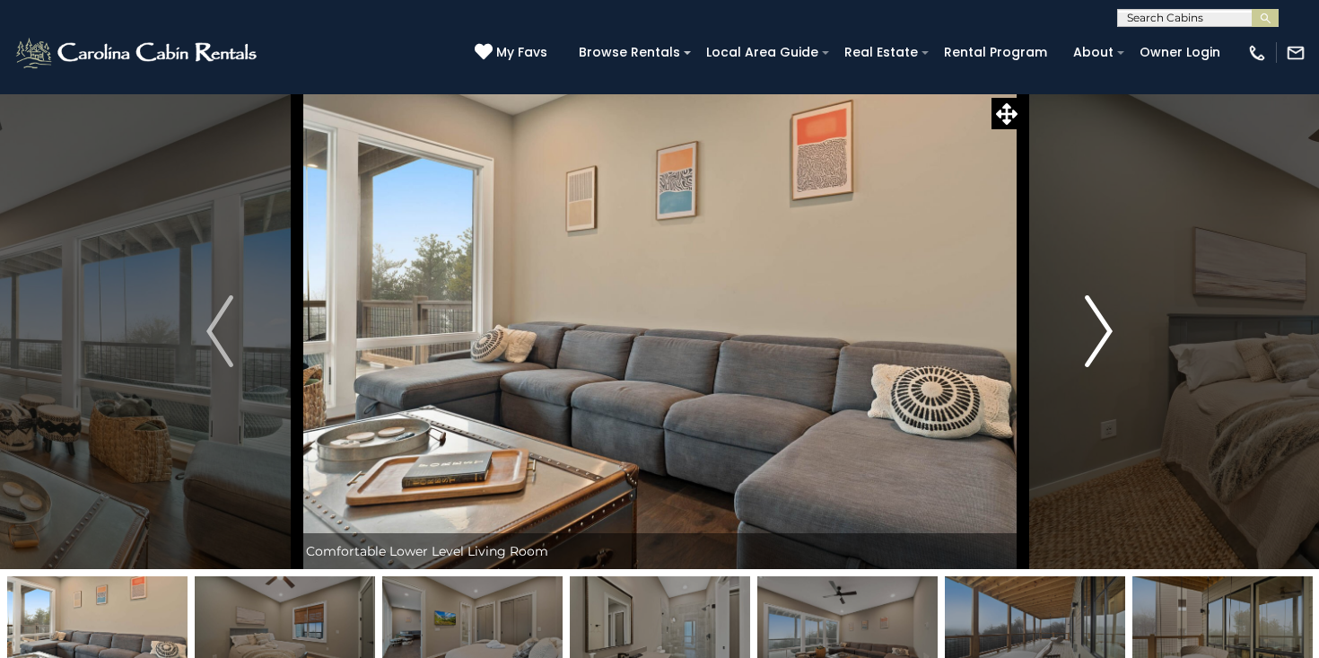
click at [1100, 325] on img "Next" at bounding box center [1099, 331] width 27 height 72
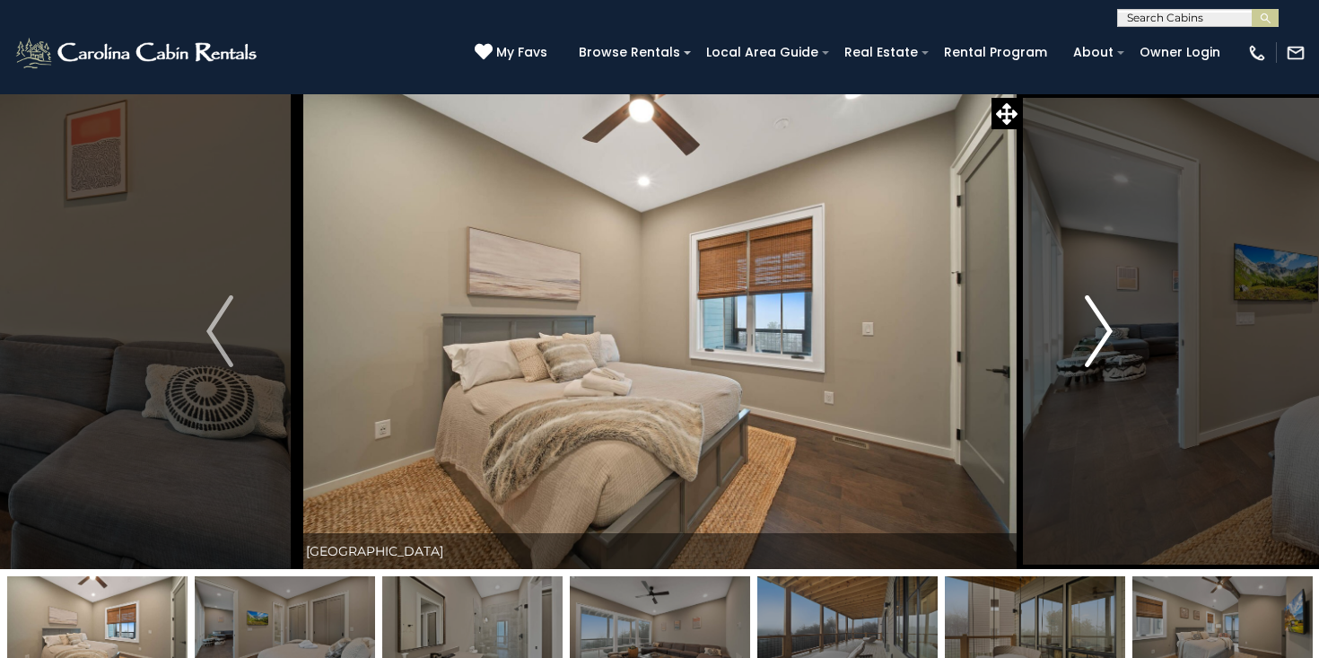
click at [1101, 327] on img "Next" at bounding box center [1099, 331] width 27 height 72
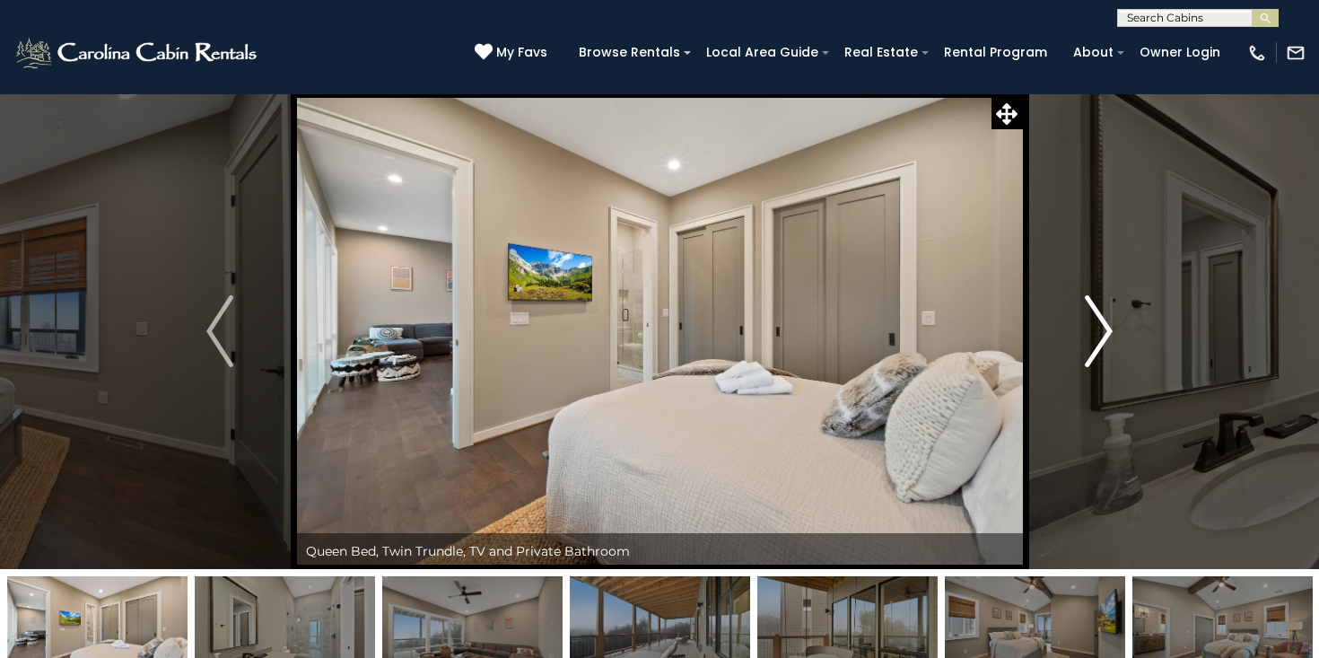
click at [1101, 327] on img "Next" at bounding box center [1099, 331] width 27 height 72
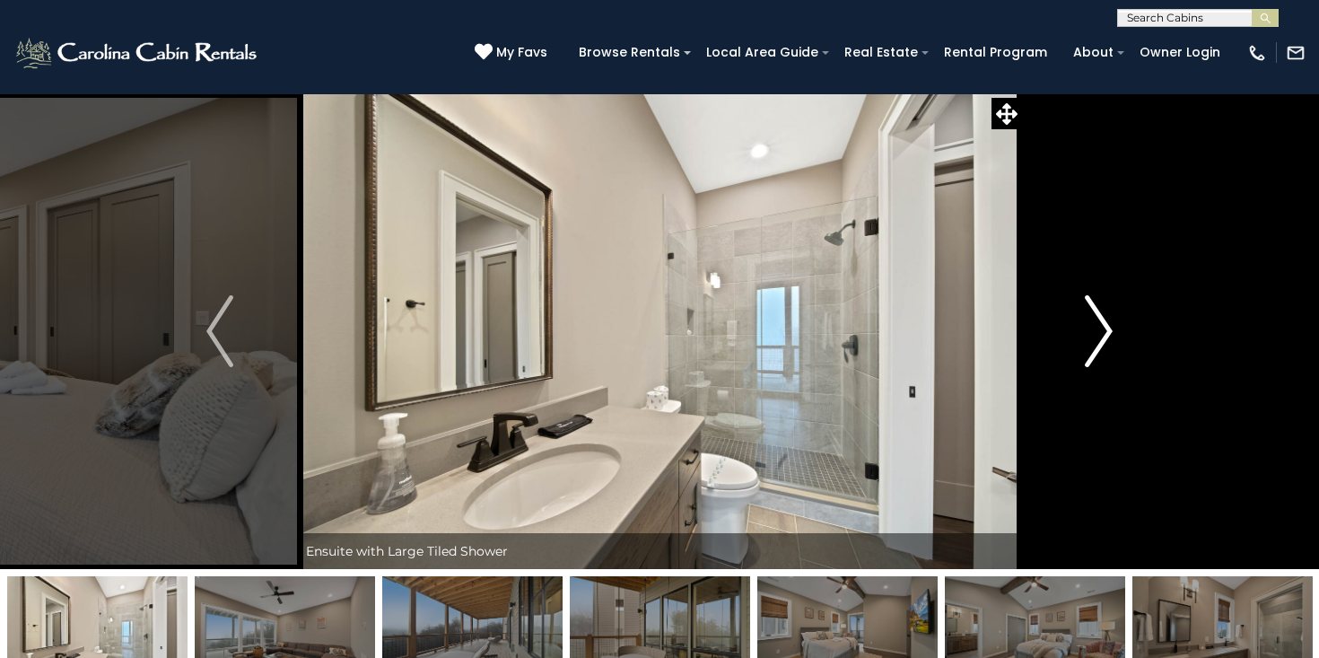
click at [1101, 327] on img "Next" at bounding box center [1099, 331] width 27 height 72
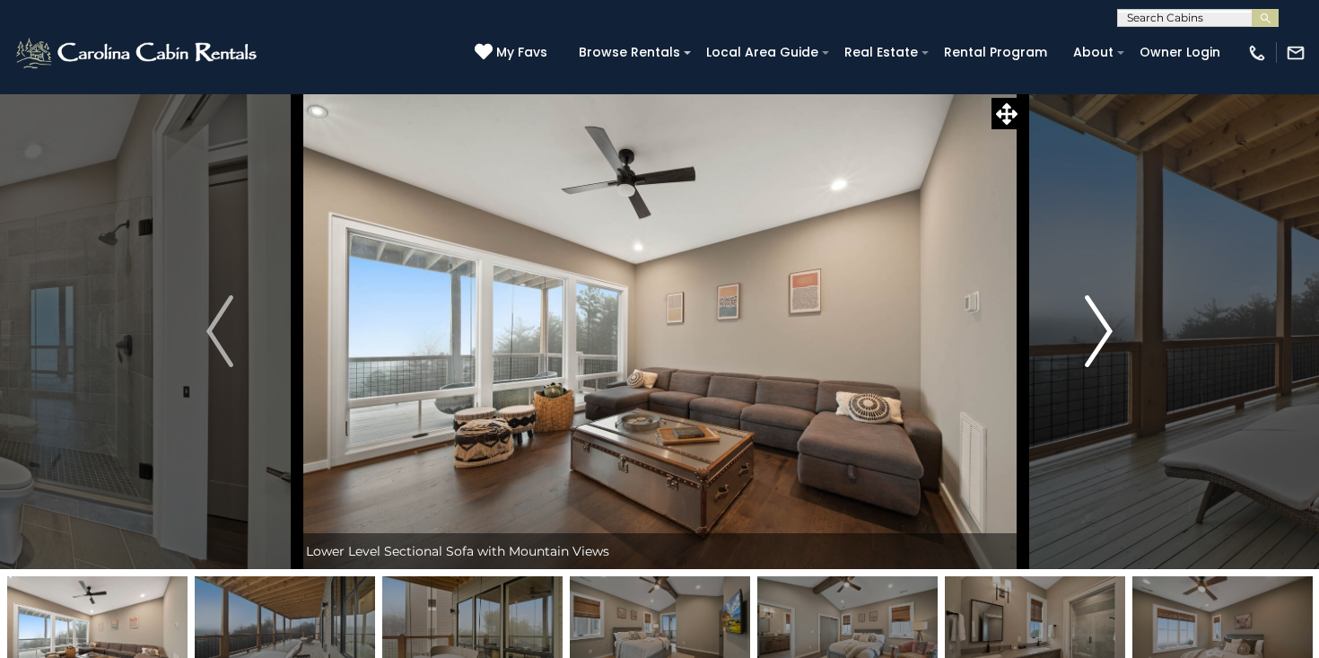
click at [1102, 328] on img "Next" at bounding box center [1099, 331] width 27 height 72
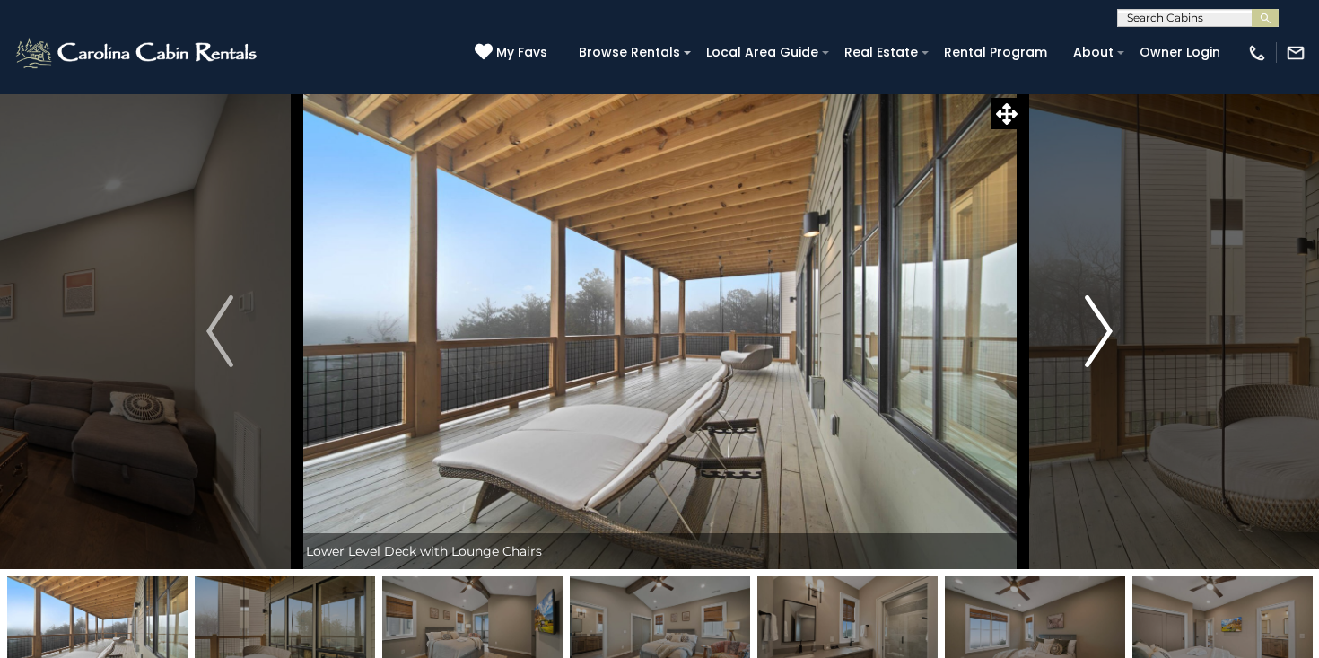
click at [1102, 328] on img "Next" at bounding box center [1099, 331] width 27 height 72
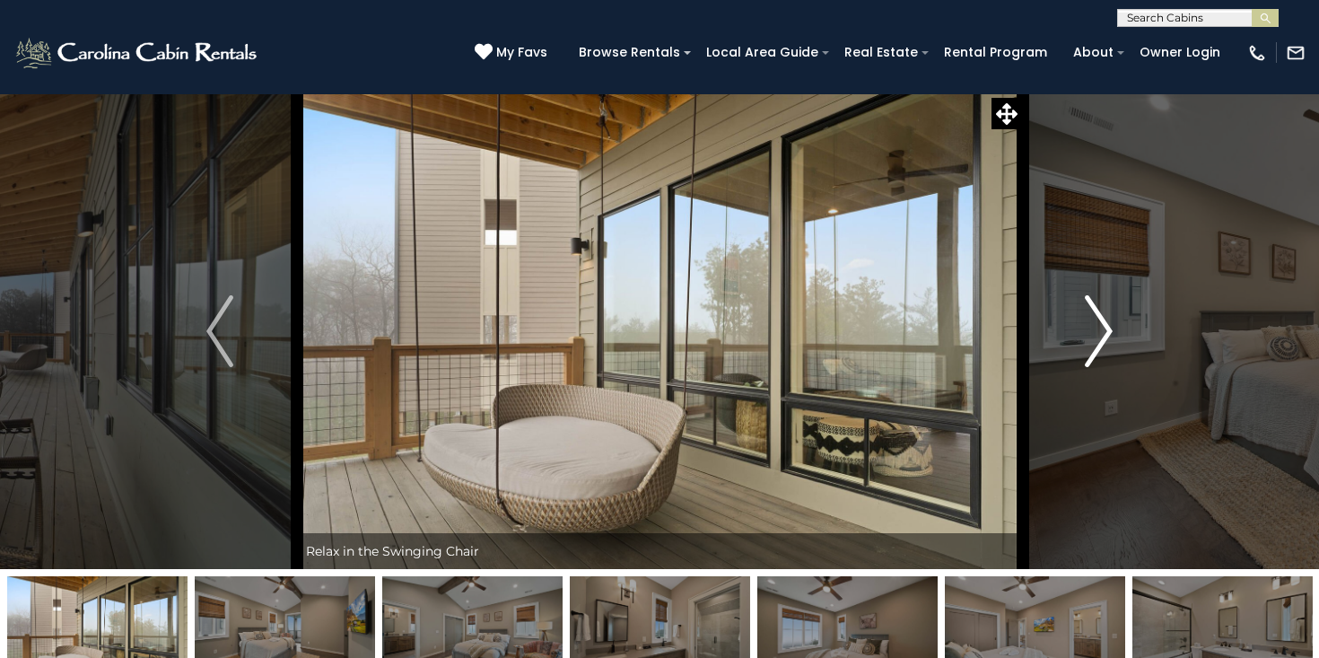
click at [1102, 328] on img "Next" at bounding box center [1099, 331] width 27 height 72
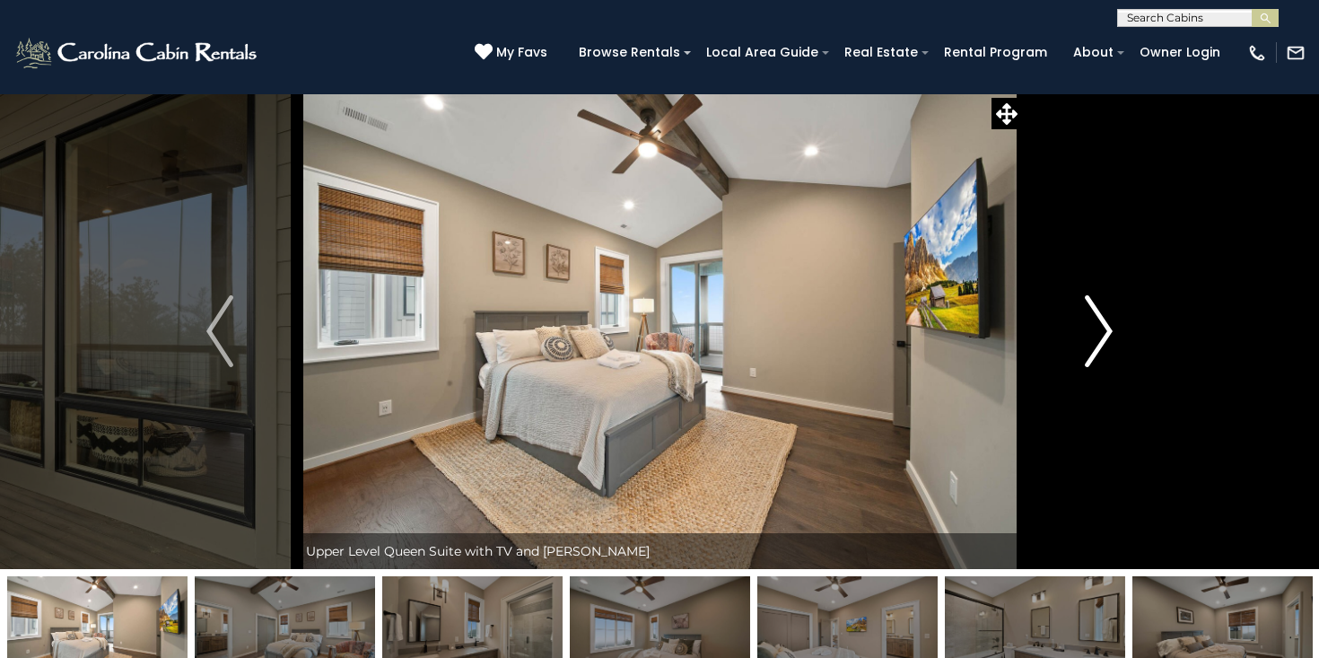
click at [1103, 329] on img "Next" at bounding box center [1099, 331] width 27 height 72
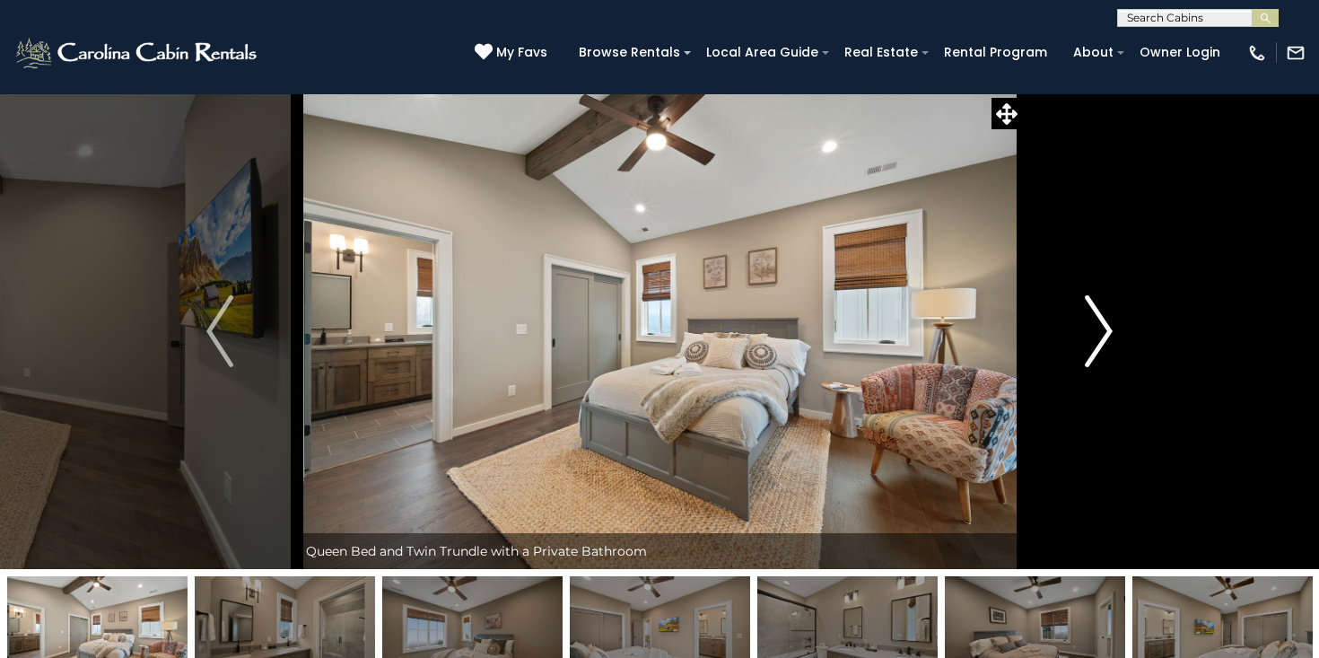
click at [1103, 329] on img "Next" at bounding box center [1099, 331] width 27 height 72
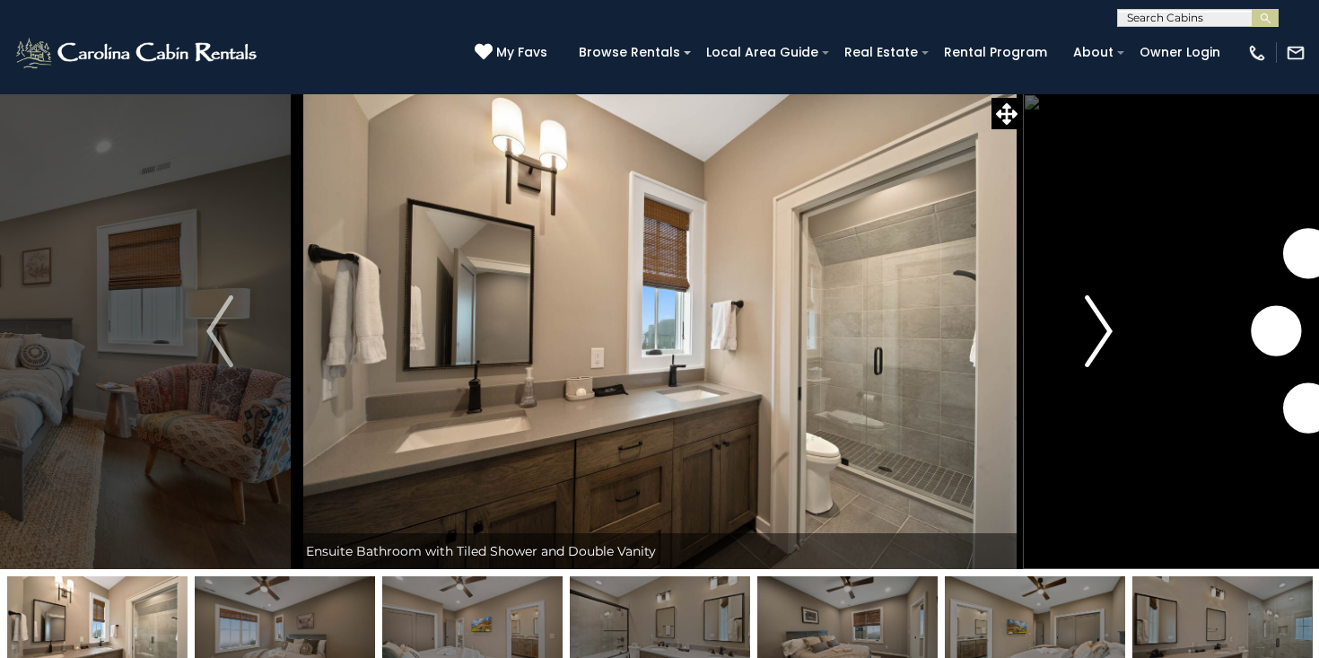
click at [1103, 329] on img "Next" at bounding box center [1099, 331] width 27 height 72
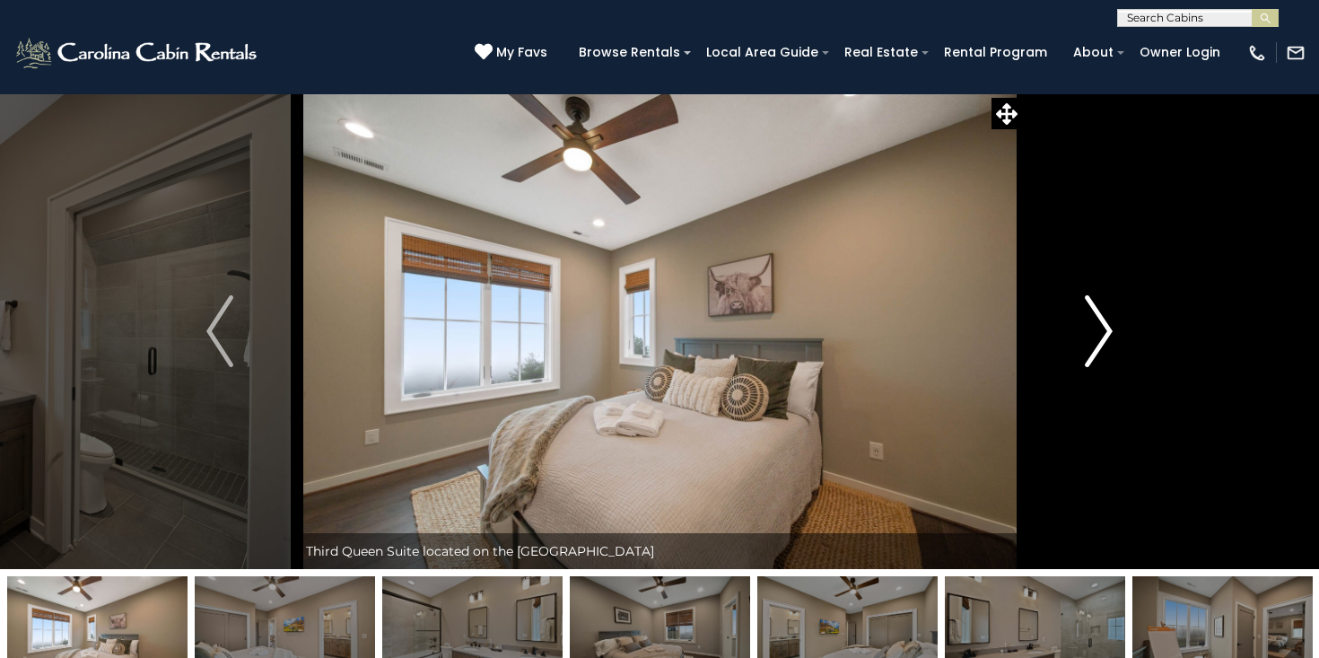
click at [1103, 329] on img "Next" at bounding box center [1099, 331] width 27 height 72
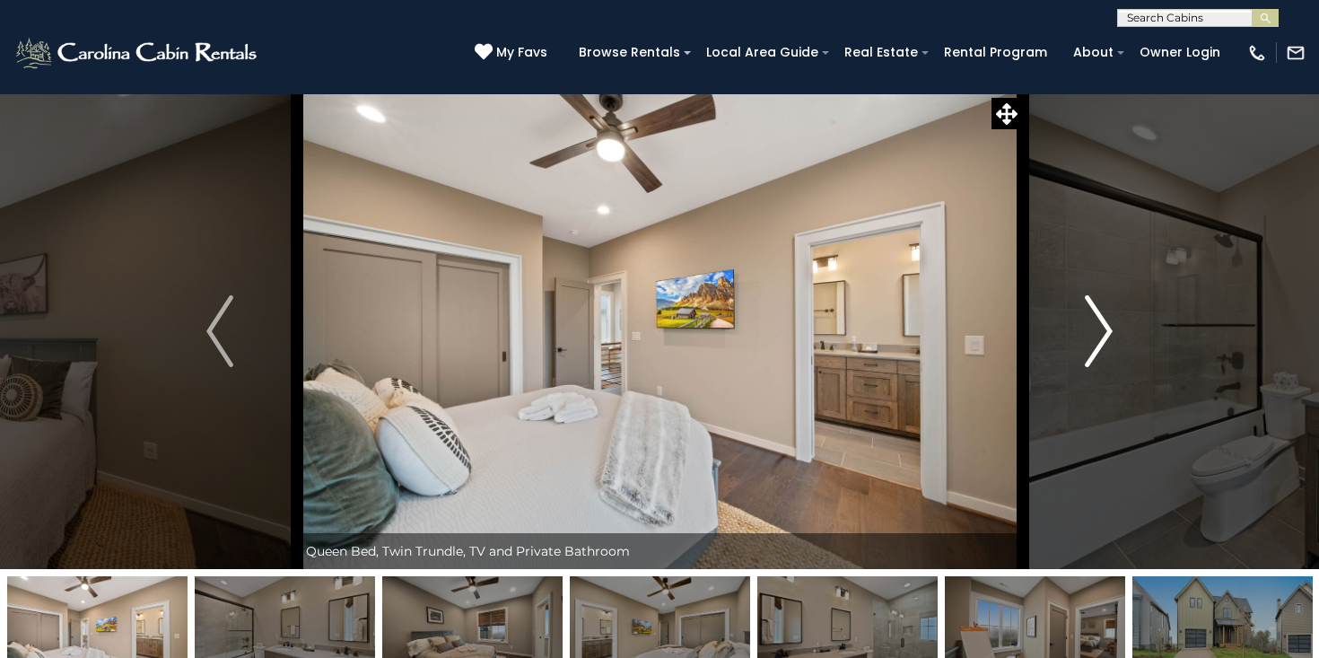
click at [1103, 330] on img "Next" at bounding box center [1099, 331] width 27 height 72
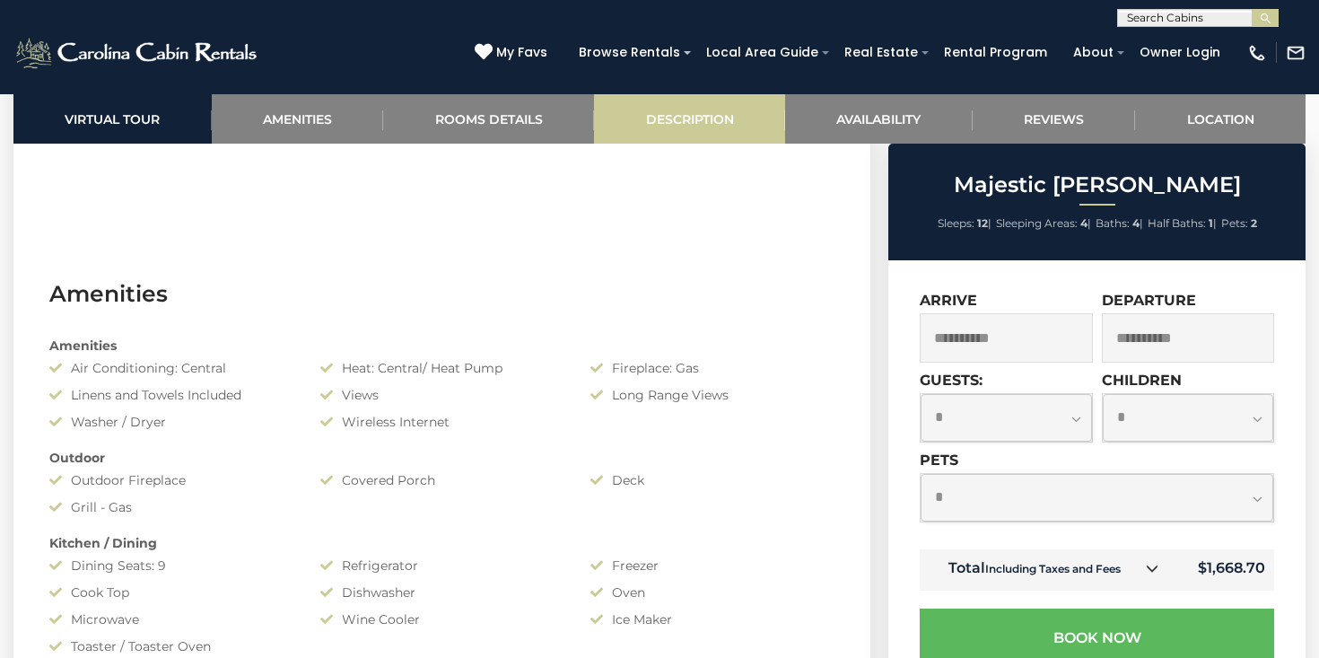
scroll to position [1270, 0]
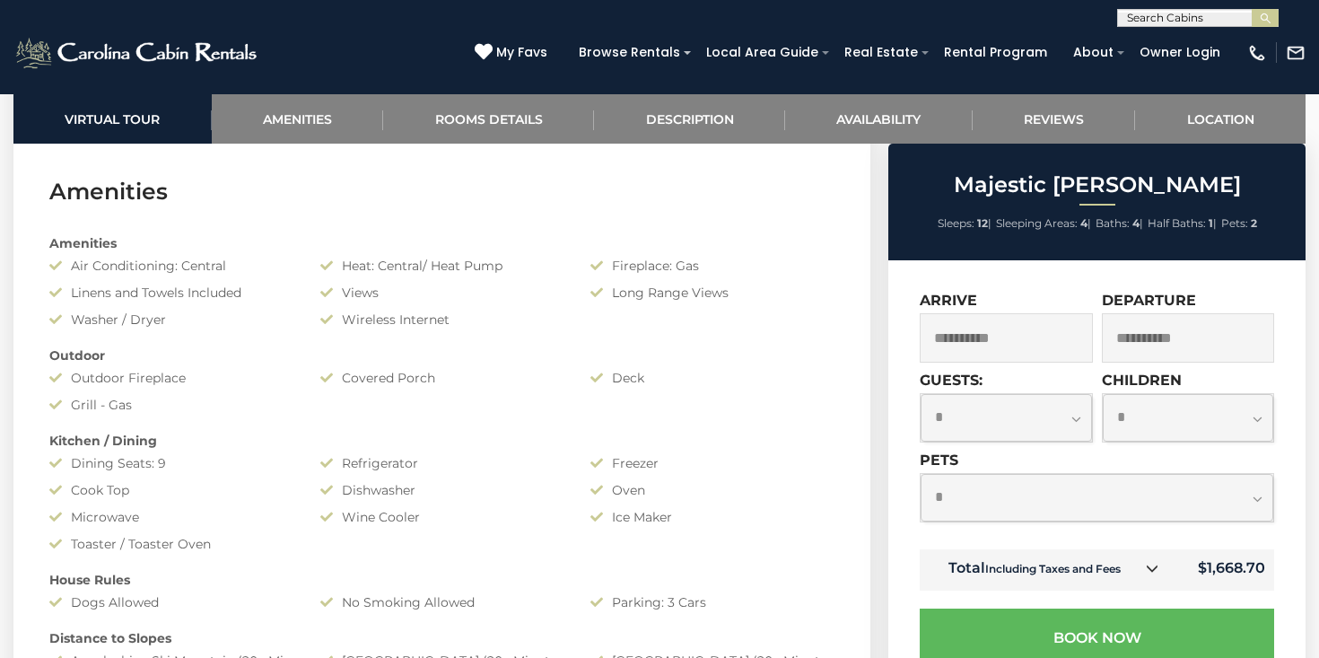
click at [1038, 428] on select "**********" at bounding box center [1006, 418] width 171 height 48
select select "*"
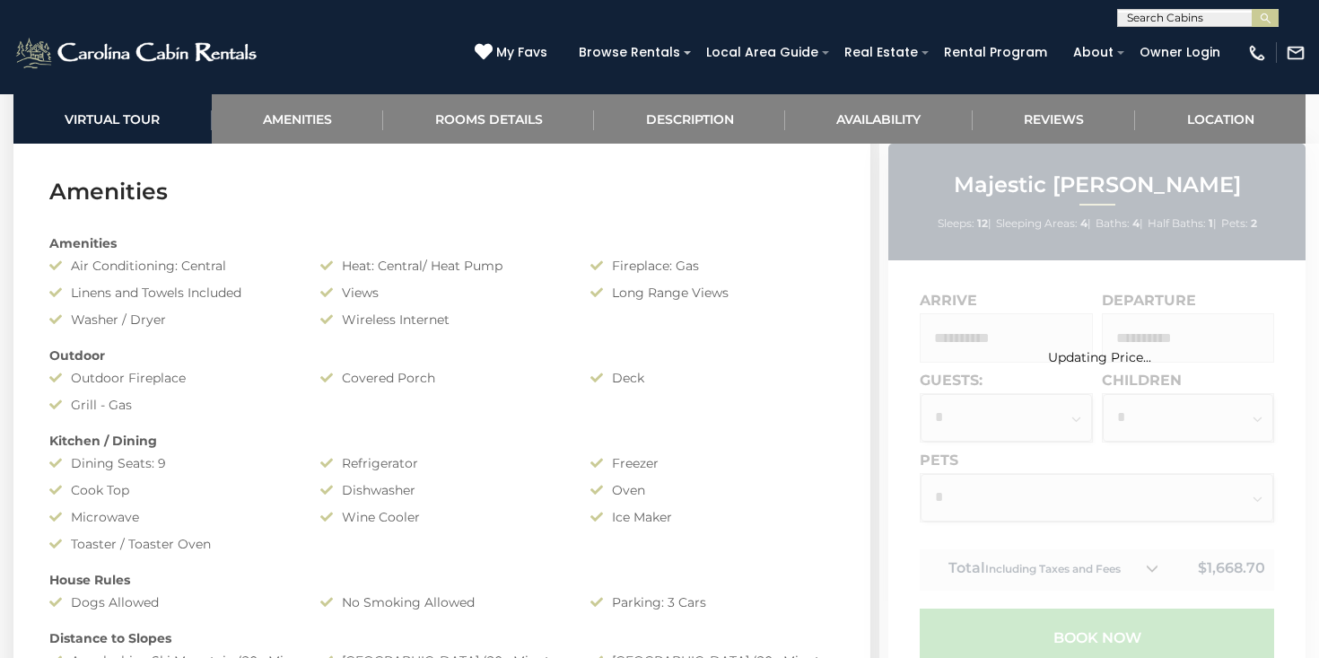
click at [1170, 426] on div "Updating Price..." at bounding box center [1099, 647] width 440 height 1007
click at [1264, 418] on div "Updating Price..." at bounding box center [1099, 604] width 440 height 921
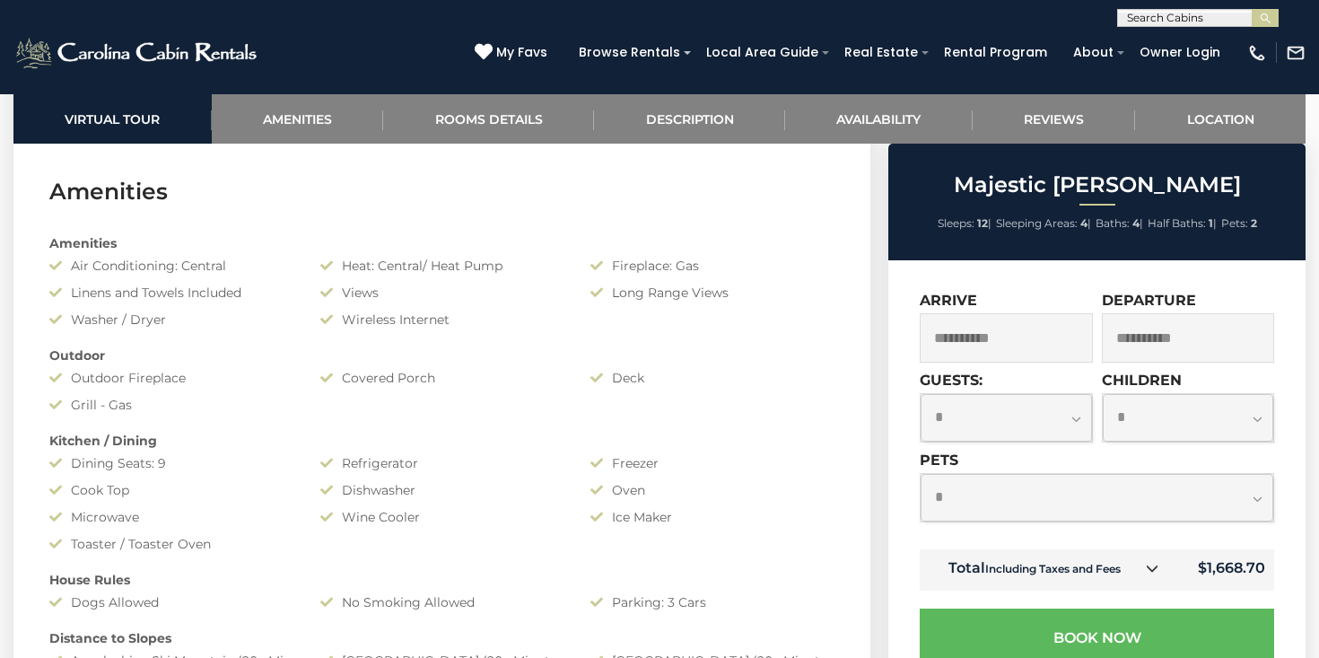
click at [1264, 418] on select "**********" at bounding box center [1188, 418] width 171 height 48
select select "*"
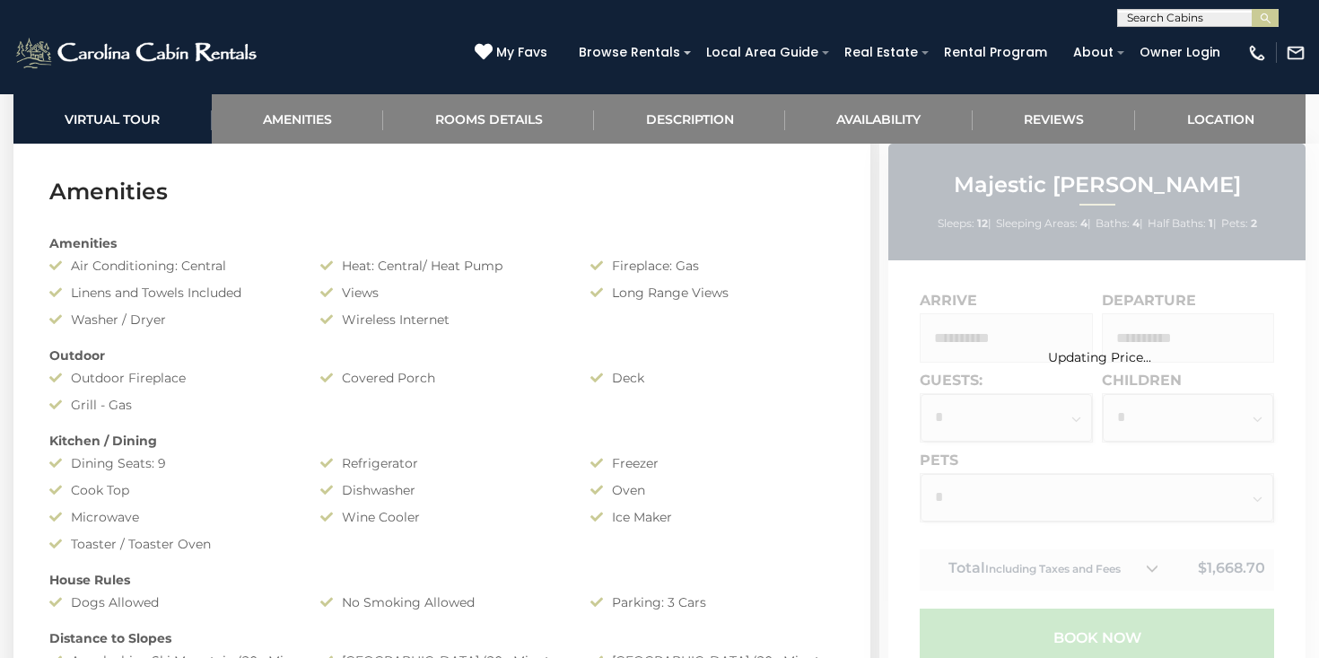
click at [1022, 497] on div "Updating Price..." at bounding box center [1099, 647] width 440 height 1007
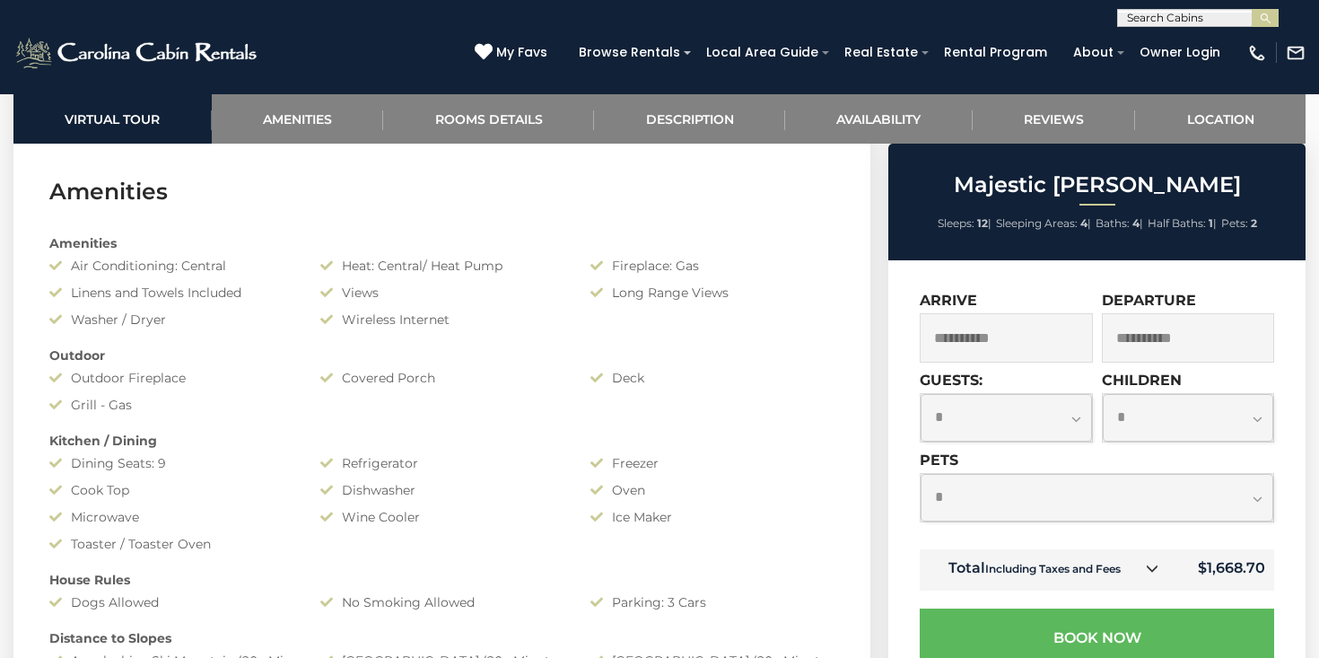
click at [958, 510] on select "**********" at bounding box center [1097, 498] width 353 height 48
select select "*"
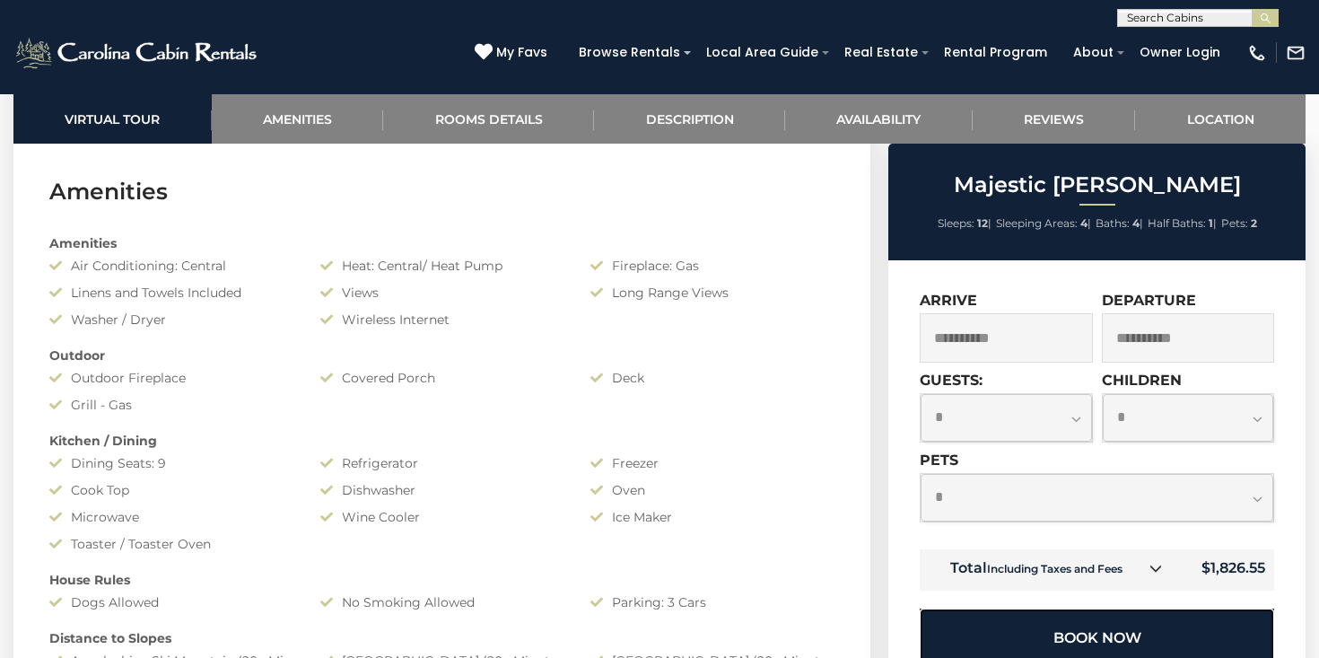
click at [984, 634] on button "Book Now" at bounding box center [1097, 637] width 354 height 58
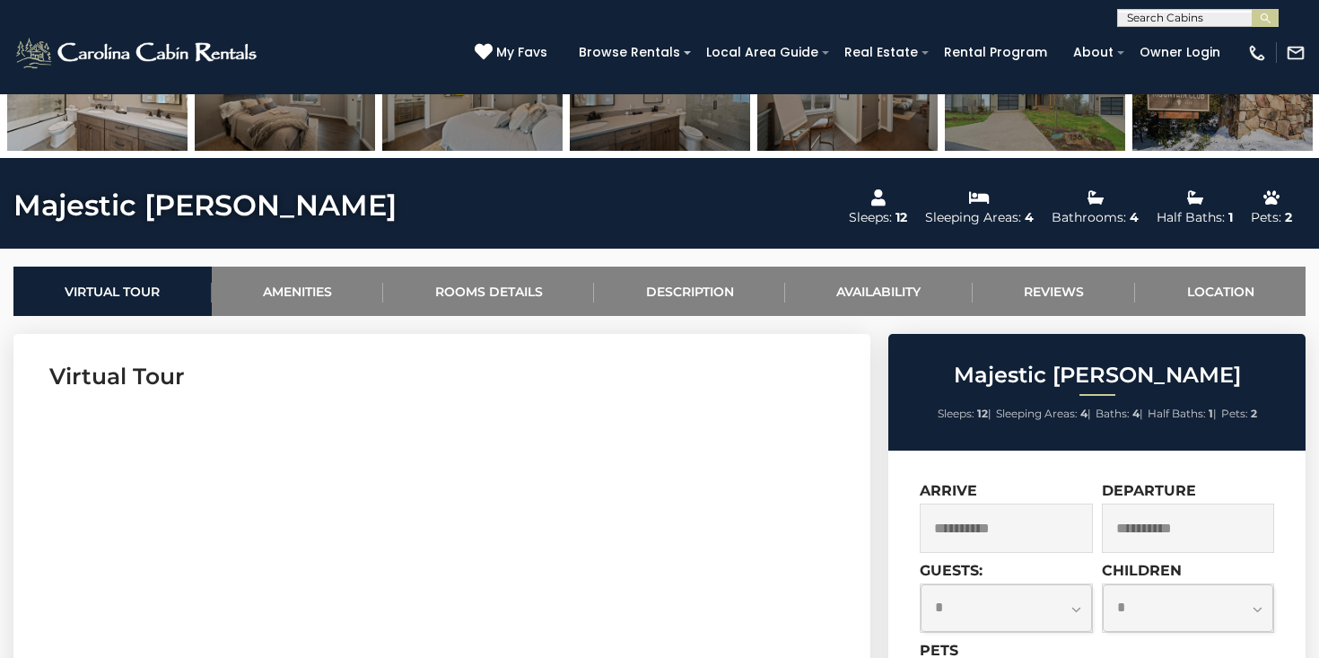
scroll to position [862, 0]
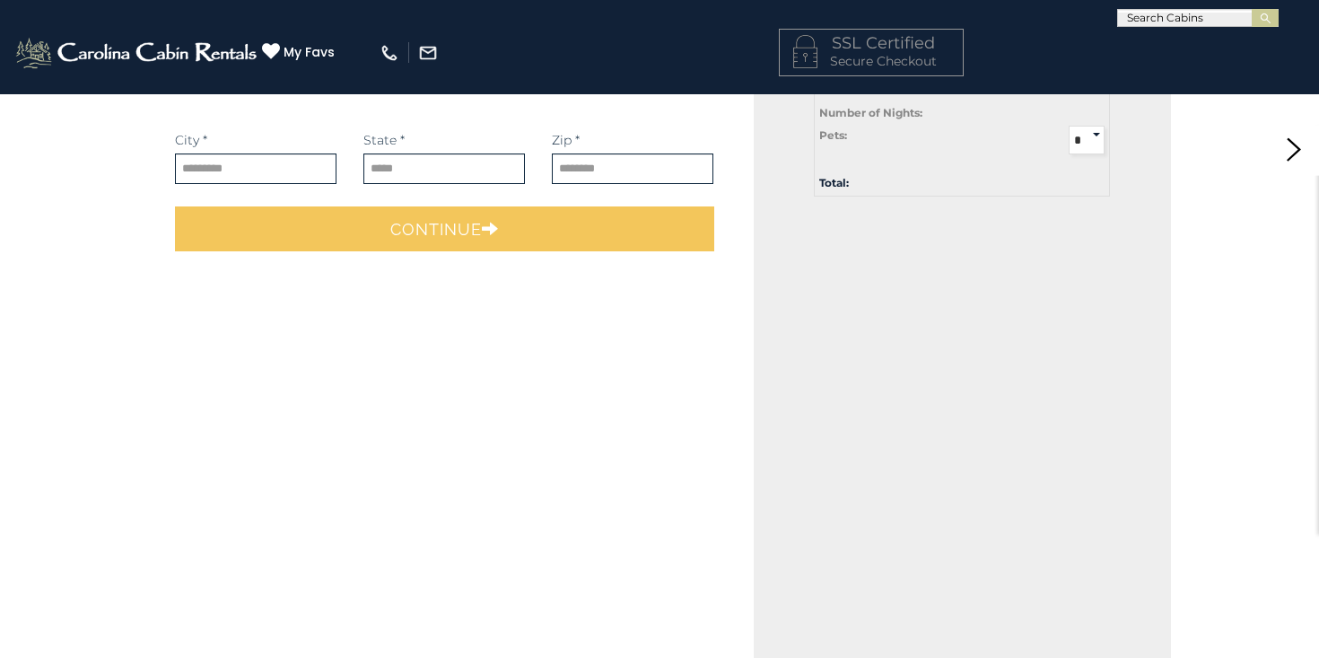
scroll to position [345, 0]
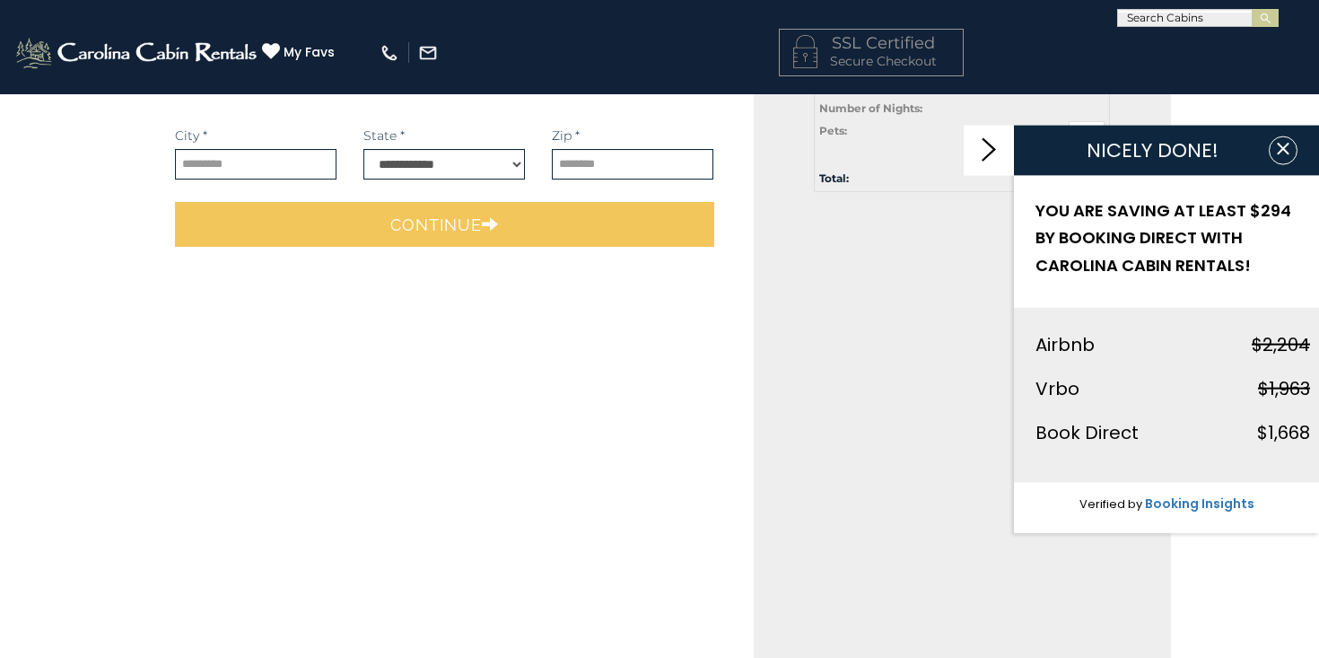
select select "*********"
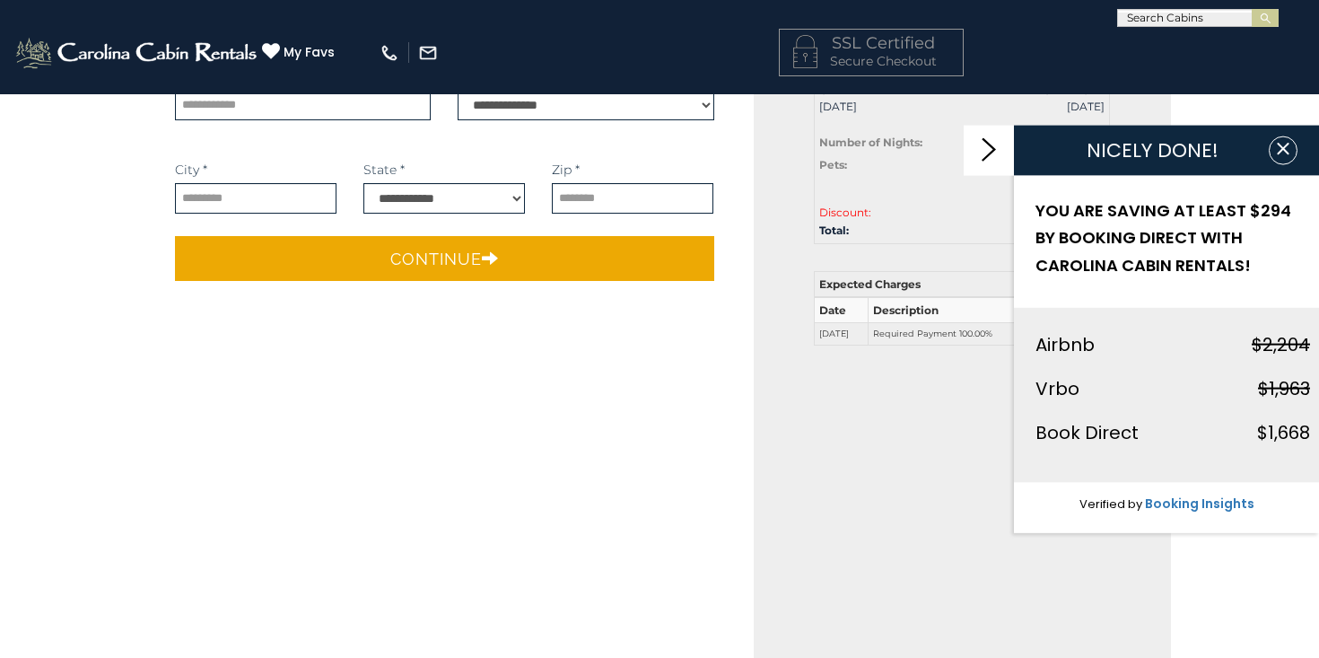
scroll to position [0, 0]
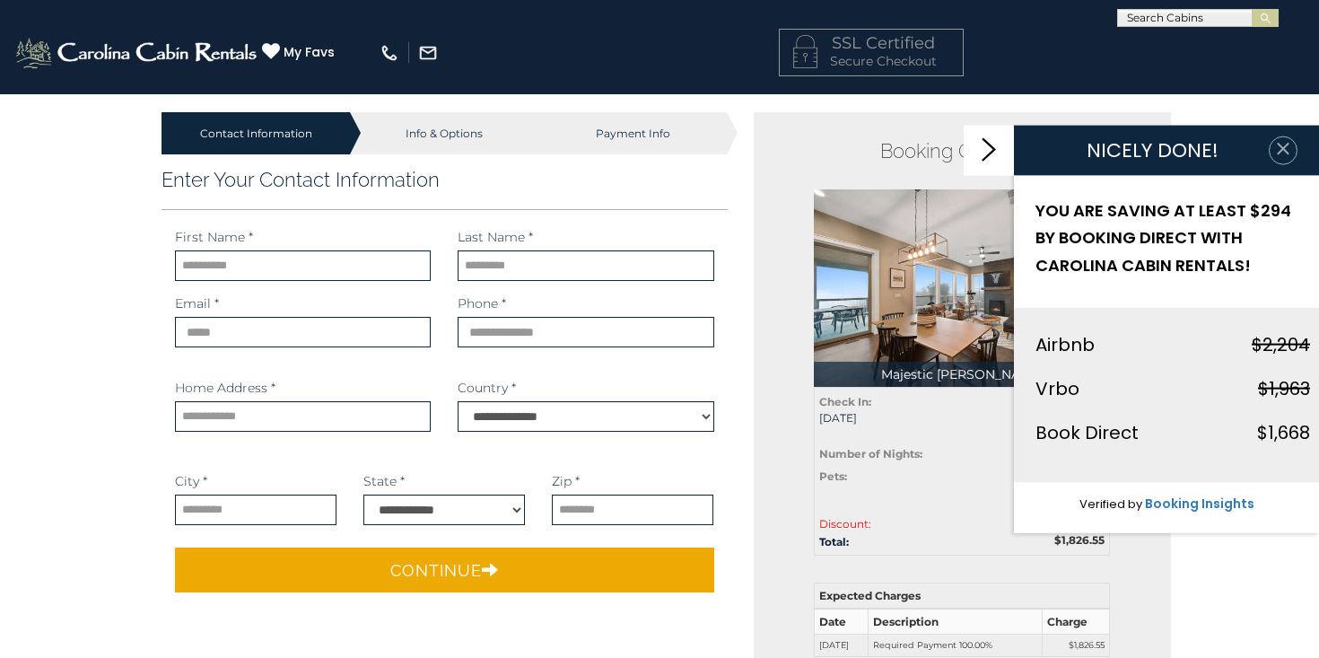
click at [1273, 157] on button "button" at bounding box center [1283, 150] width 29 height 29
click at [1282, 145] on icon "button" at bounding box center [1283, 148] width 18 height 18
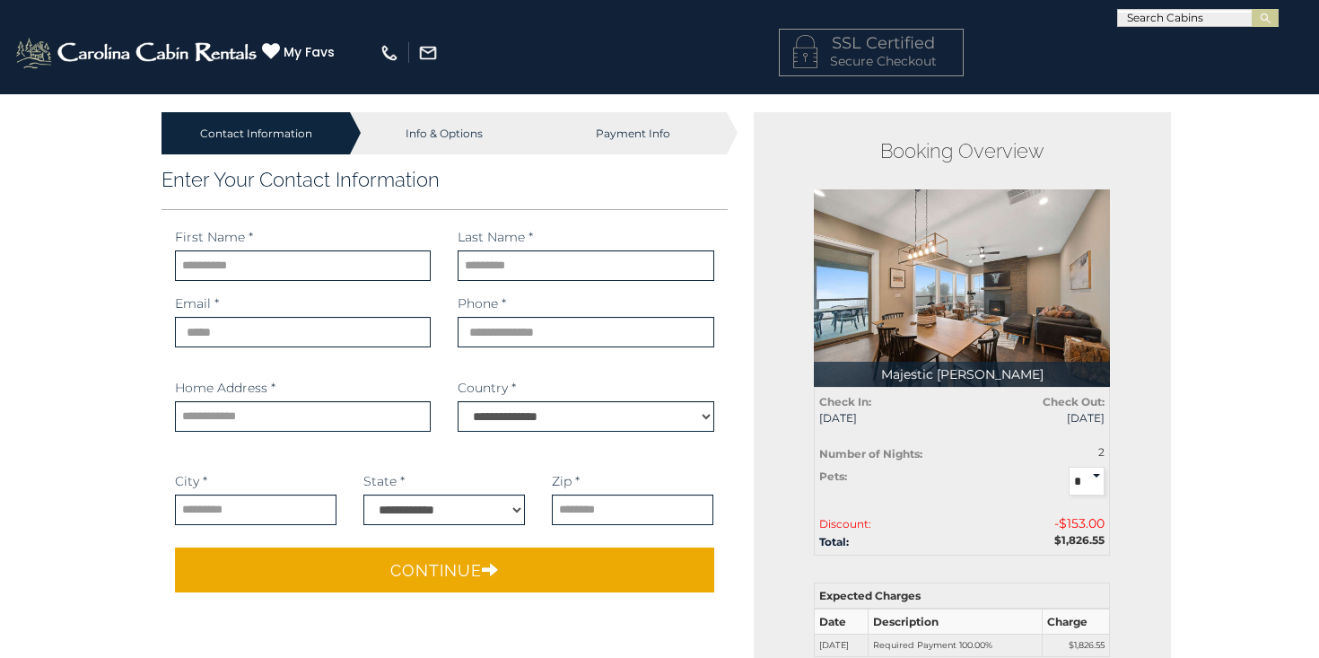
click at [943, 337] on img at bounding box center [962, 287] width 296 height 197
